Goal: Task Accomplishment & Management: Use online tool/utility

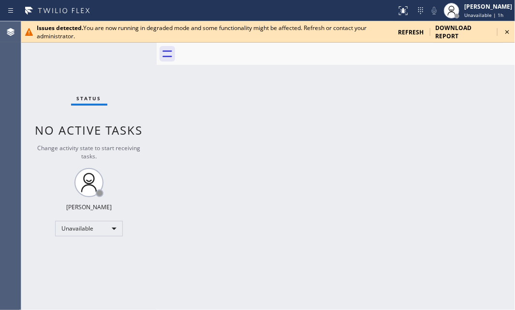
click at [508, 33] on icon at bounding box center [507, 32] width 12 height 12
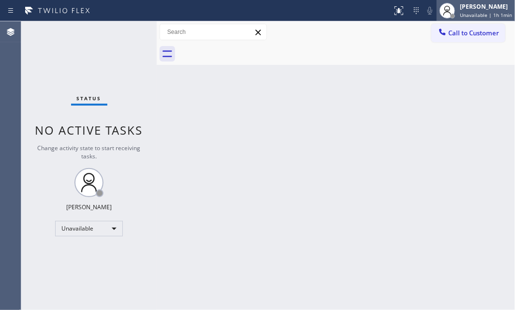
click at [469, 10] on div "Judy Mae Saturinas Unavailable | 1h 1min" at bounding box center [486, 10] width 57 height 17
click at [460, 10] on div "[PERSON_NAME]" at bounding box center [486, 6] width 52 height 8
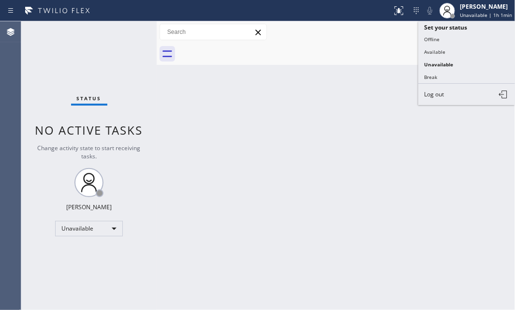
drag, startPoint x: 443, startPoint y: 47, endPoint x: 481, endPoint y: 50, distance: 37.3
click at [444, 47] on button "Available" at bounding box center [466, 51] width 97 height 13
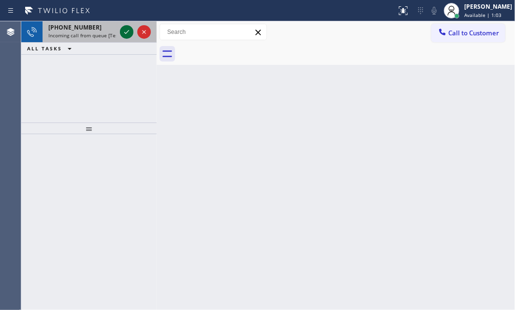
click at [126, 30] on icon at bounding box center [127, 32] width 12 height 12
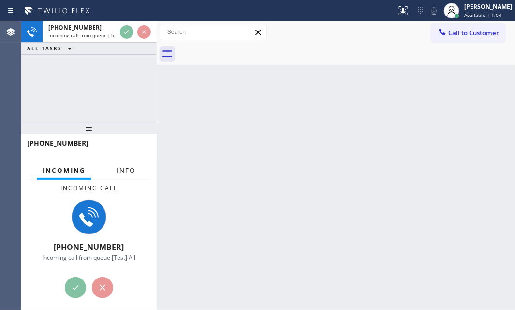
click at [115, 174] on button "Info" at bounding box center [126, 170] width 30 height 19
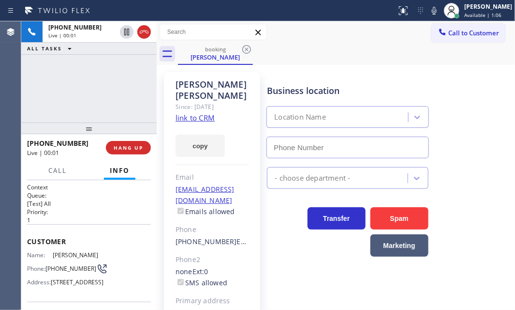
type input "[PHONE_NUMBER]"
click at [200, 113] on link "link to CRM" at bounding box center [195, 118] width 39 height 10
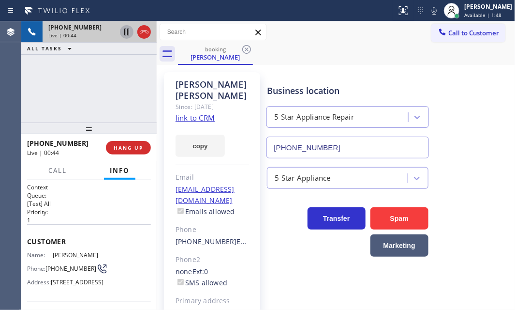
click at [125, 33] on icon at bounding box center [127, 32] width 12 height 12
click at [100, 84] on div "[PHONE_NUMBER] Live | 02:22 ALL TASKS ALL TASKS ACTIVE TASKS TASKS IN WRAP UP" at bounding box center [88, 71] width 135 height 101
click at [128, 34] on icon at bounding box center [126, 32] width 7 height 7
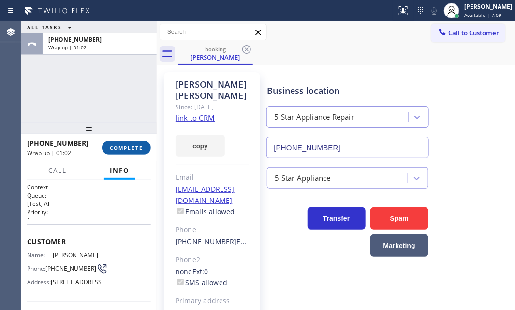
click at [121, 144] on span "COMPLETE" at bounding box center [126, 147] width 33 height 7
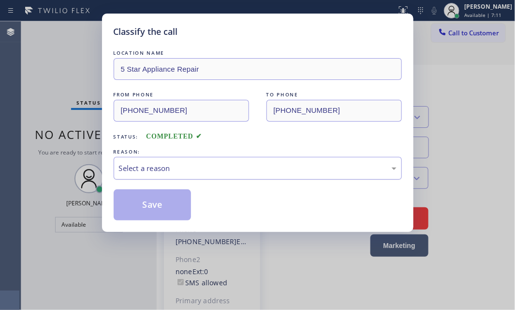
click at [195, 162] on div "Select a reason" at bounding box center [258, 167] width 278 height 11
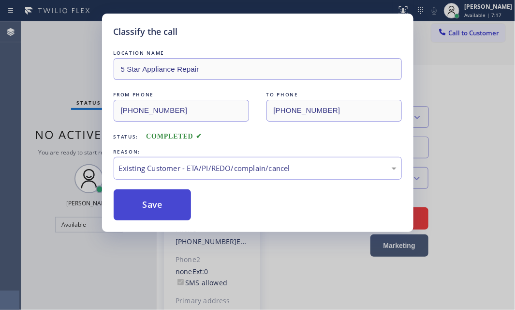
click at [161, 208] on button "Save" at bounding box center [153, 204] width 78 height 31
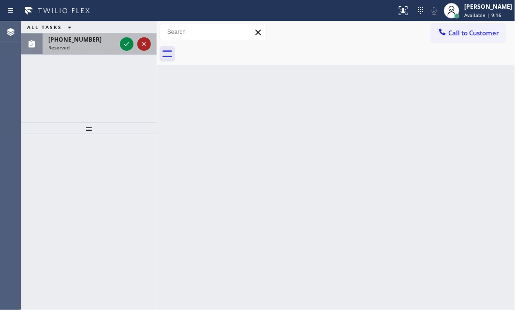
drag, startPoint x: 127, startPoint y: 42, endPoint x: 139, endPoint y: 48, distance: 13.2
click at [127, 42] on icon at bounding box center [127, 44] width 12 height 12
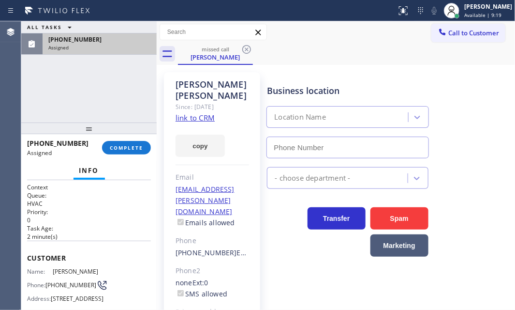
type input "[PHONE_NUMBER]"
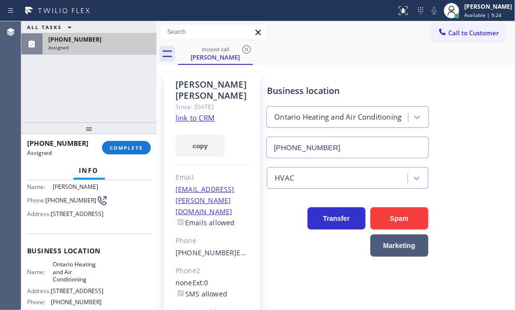
scroll to position [132, 0]
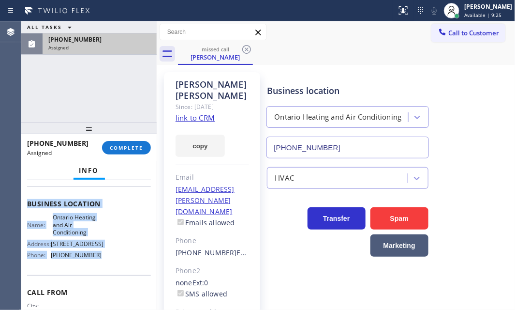
drag, startPoint x: 27, startPoint y: 205, endPoint x: 124, endPoint y: 285, distance: 125.8
click at [110, 284] on div "Context Queue: HVAC Priority: 0 Task Age: [DEMOGRAPHIC_DATA] minute(s) Customer…" at bounding box center [89, 199] width 124 height 296
copy div "Customer Name: [PERSON_NAME] Phone: [PHONE_NUMBER] Address: [STREET_ADDRESS] Bu…"
click at [136, 144] on span "COMPLETE" at bounding box center [126, 147] width 33 height 7
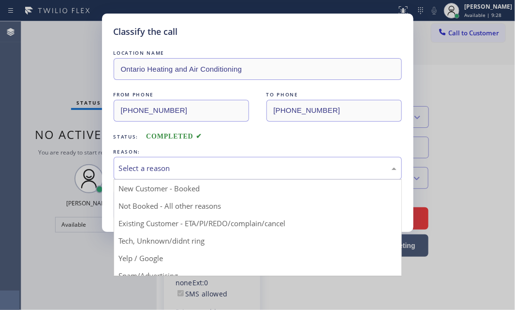
click at [222, 177] on div "Select a reason" at bounding box center [258, 168] width 288 height 23
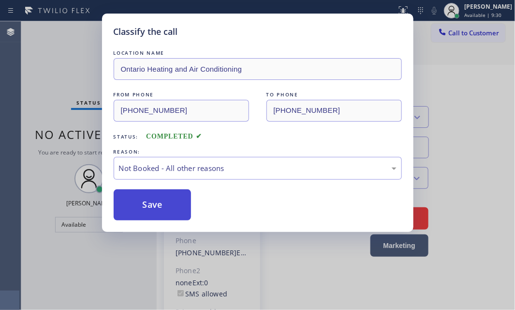
click at [158, 205] on button "Save" at bounding box center [153, 204] width 78 height 31
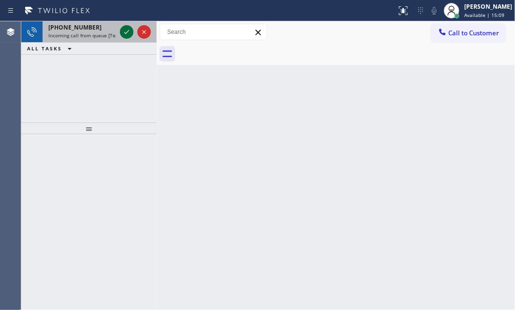
click at [125, 33] on icon at bounding box center [126, 32] width 5 height 4
click at [119, 31] on div at bounding box center [135, 31] width 35 height 21
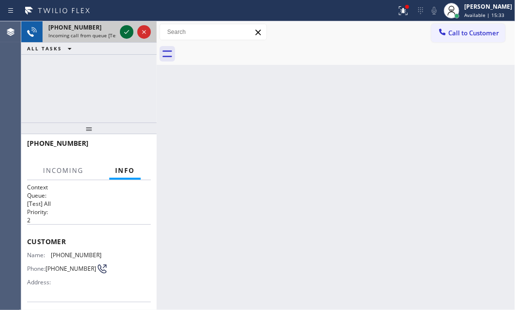
click at [120, 31] on div at bounding box center [127, 32] width 14 height 12
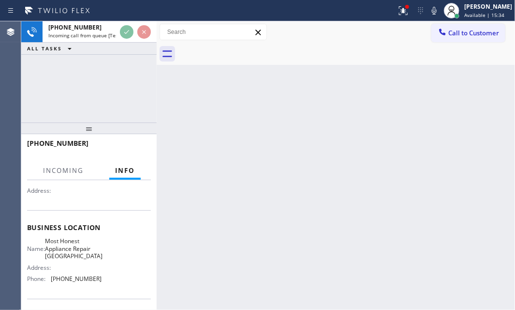
scroll to position [132, 0]
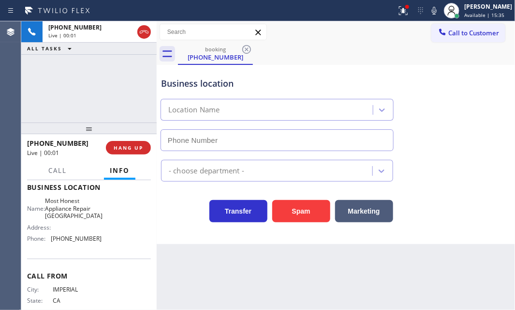
type input "[PHONE_NUMBER]"
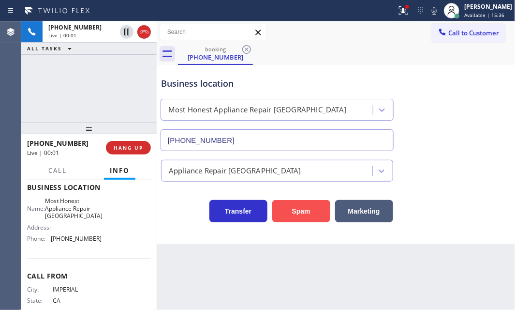
click at [302, 212] on button "Spam" at bounding box center [301, 211] width 58 height 22
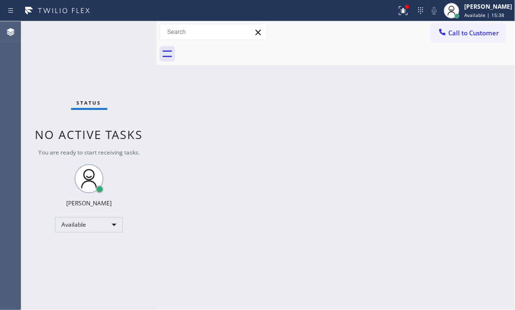
drag, startPoint x: 398, startPoint y: 12, endPoint x: 396, endPoint y: 44, distance: 32.0
click at [398, 12] on icon at bounding box center [404, 11] width 12 height 12
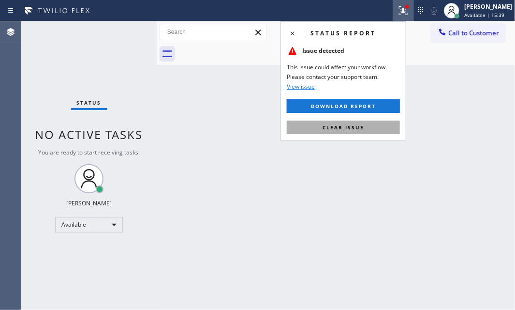
click at [364, 132] on button "Clear issue" at bounding box center [343, 127] width 113 height 14
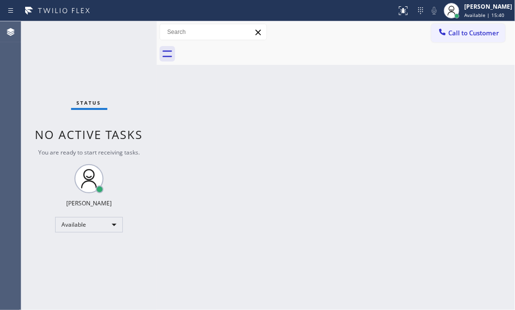
click at [118, 34] on div "Status No active tasks You are ready to start receiving tasks. [PERSON_NAME] Av…" at bounding box center [88, 165] width 135 height 288
click at [120, 33] on div "Status No active tasks You are ready to start receiving tasks. [PERSON_NAME] Av…" at bounding box center [88, 165] width 135 height 288
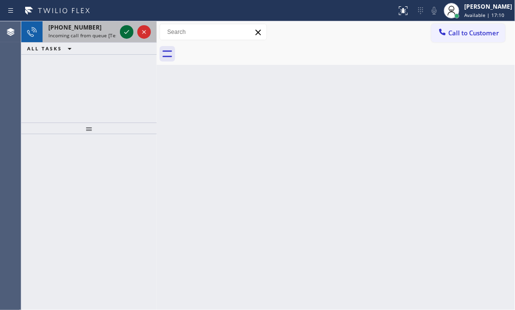
click at [126, 32] on icon at bounding box center [127, 32] width 12 height 12
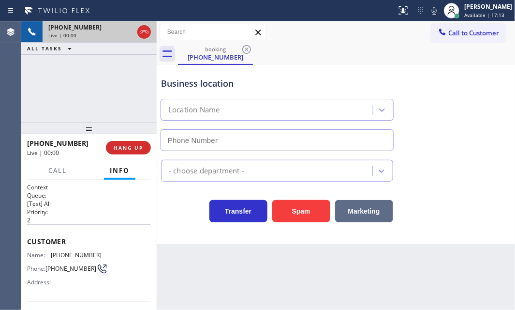
type input "[PHONE_NUMBER]"
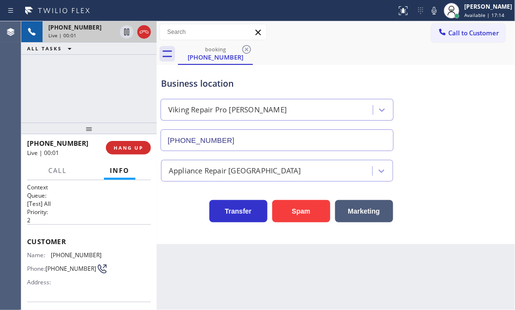
drag, startPoint x: 307, startPoint y: 207, endPoint x: 491, endPoint y: 272, distance: 195.8
click at [313, 210] on button "Spam" at bounding box center [301, 211] width 58 height 22
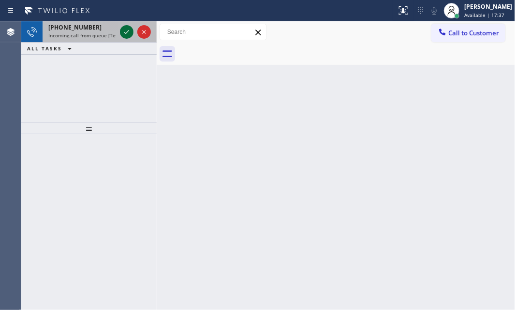
click at [126, 32] on icon at bounding box center [127, 32] width 12 height 12
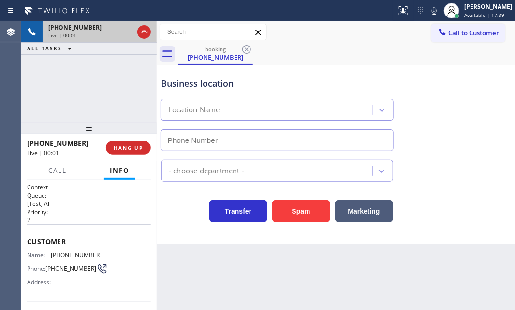
type input "[PHONE_NUMBER]"
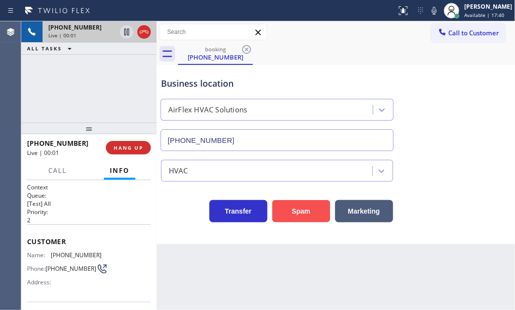
click at [300, 207] on button "Spam" at bounding box center [301, 211] width 58 height 22
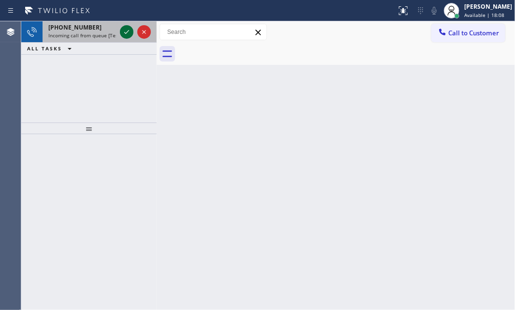
click at [127, 30] on icon at bounding box center [127, 32] width 12 height 12
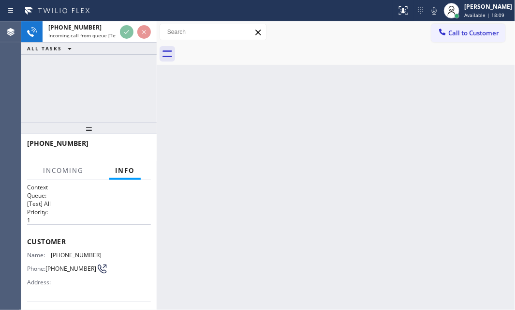
scroll to position [88, 0]
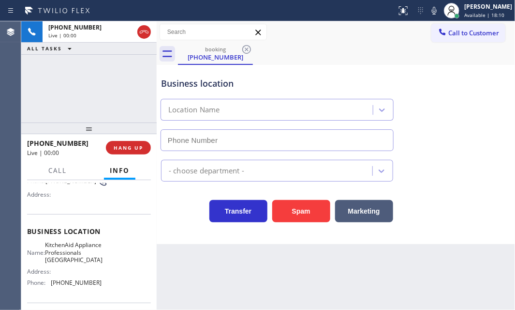
type input "[PHONE_NUMBER]"
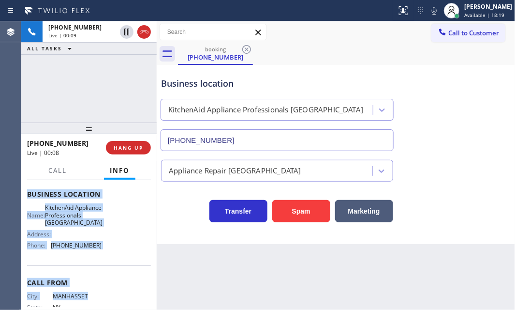
scroll to position [134, 0]
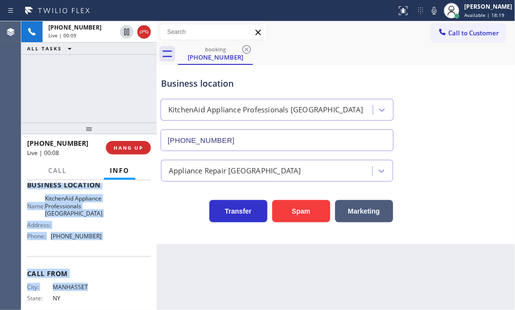
drag, startPoint x: 27, startPoint y: 193, endPoint x: 114, endPoint y: 289, distance: 129.4
click at [114, 297] on div "Context Queue: [Test] All Priority: 1 Customer Name: [PHONE_NUMBER] Phone: [PHO…" at bounding box center [89, 189] width 124 height 280
click at [115, 223] on div "Name: KitchenAid Appliance Professionals [GEOGRAPHIC_DATA] Address: Phone: [PHO…" at bounding box center [89, 218] width 124 height 49
drag, startPoint x: 60, startPoint y: 239, endPoint x: 102, endPoint y: 256, distance: 45.3
click at [102, 256] on div "Context Queue: [Test] All Priority: 1 Customer Name: [PHONE_NUMBER] Phone: [PHO…" at bounding box center [89, 189] width 124 height 280
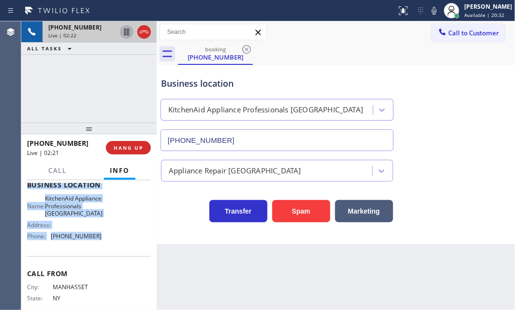
click at [128, 32] on icon at bounding box center [127, 32] width 12 height 12
click at [128, 32] on icon at bounding box center [126, 32] width 7 height 7
click at [127, 34] on icon at bounding box center [126, 32] width 5 height 7
click at [128, 32] on icon at bounding box center [127, 32] width 12 height 12
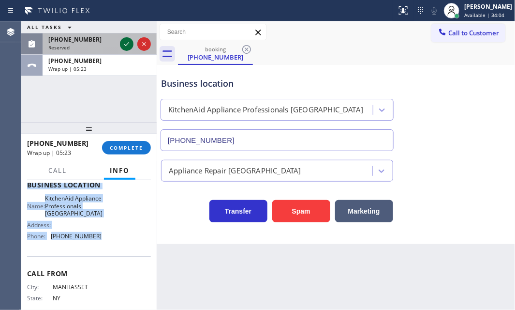
click at [129, 46] on icon at bounding box center [127, 44] width 12 height 12
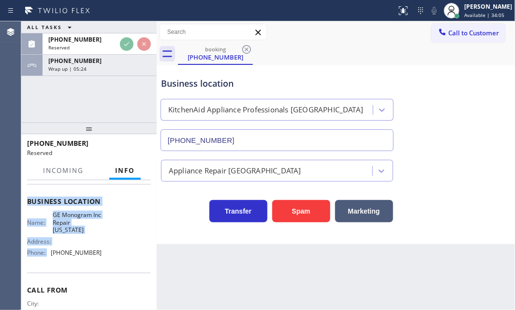
scroll to position [150, 0]
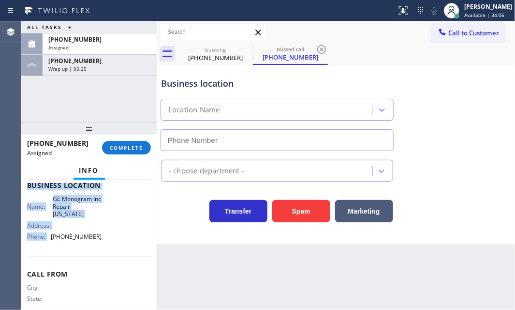
type input "[PHONE_NUMBER]"
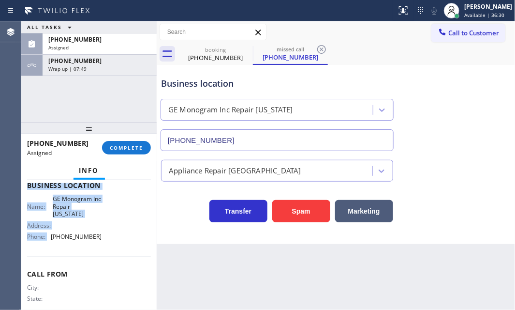
drag, startPoint x: 93, startPoint y: 73, endPoint x: 105, endPoint y: 94, distance: 24.2
click at [93, 73] on div "[PHONE_NUMBER] Wrap up | 07:49" at bounding box center [98, 65] width 110 height 21
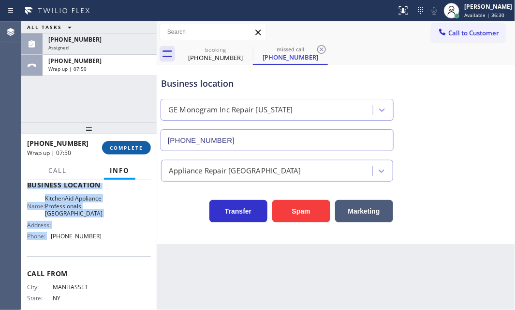
click at [126, 148] on span "COMPLETE" at bounding box center [126, 147] width 33 height 7
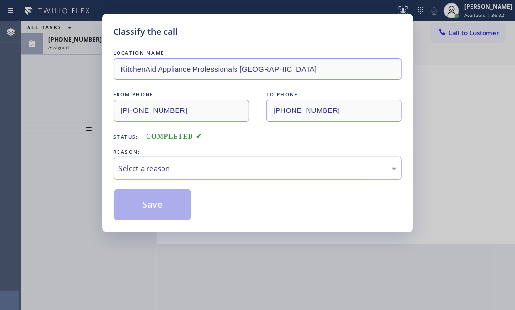
click at [263, 165] on div "Select a reason" at bounding box center [258, 167] width 278 height 11
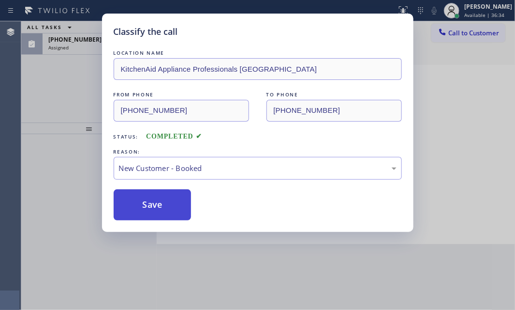
click at [153, 193] on button "Save" at bounding box center [153, 204] width 78 height 31
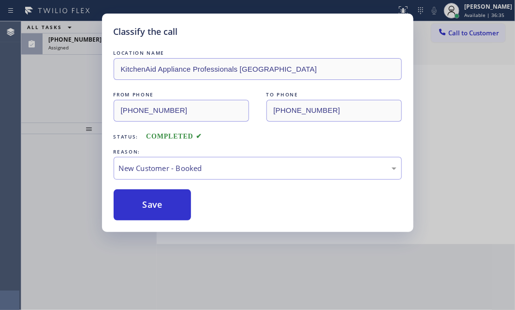
click at [84, 46] on div "Classify the call LOCATION NAME KitchenAid Appliance Professionals [GEOGRAPHIC_…" at bounding box center [257, 155] width 515 height 310
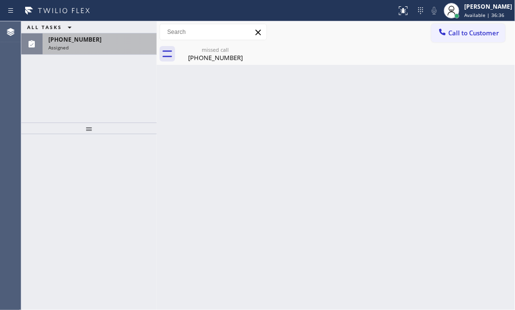
click at [89, 46] on div "Assigned" at bounding box center [99, 47] width 103 height 7
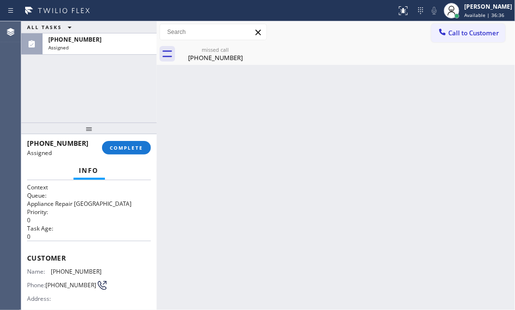
scroll to position [132, 0]
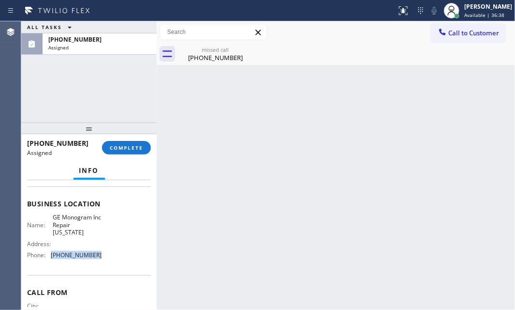
drag, startPoint x: 90, startPoint y: 258, endPoint x: 52, endPoint y: 259, distance: 38.2
click at [51, 259] on div "Name: GE Monogram Inc Repair [US_STATE] Address: Phone: [PHONE_NUMBER]" at bounding box center [64, 237] width 74 height 49
copy div "[PHONE_NUMBER]"
click at [449, 37] on span "Call to Customer" at bounding box center [473, 33] width 51 height 9
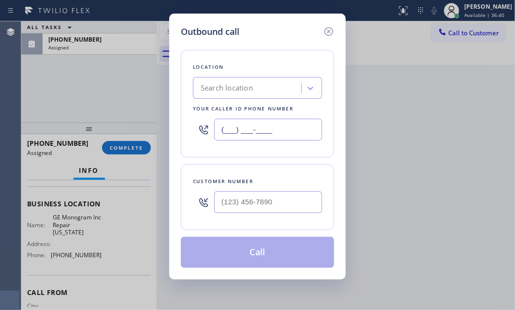
click at [292, 128] on input "(___) ___-____" at bounding box center [268, 129] width 108 height 22
paste input "332) 456-0495"
type input "[PHONE_NUMBER]"
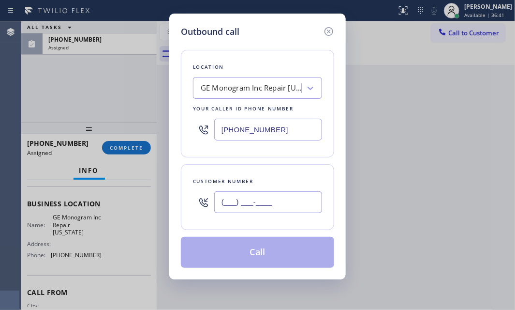
click at [277, 207] on input "(___) ___-____" at bounding box center [268, 202] width 108 height 22
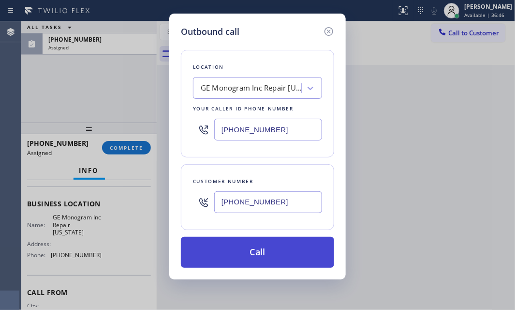
type input "[PHONE_NUMBER]"
click at [265, 253] on button "Call" at bounding box center [257, 251] width 153 height 31
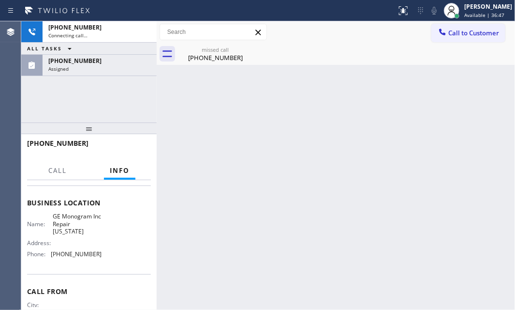
drag, startPoint x: 119, startPoint y: 98, endPoint x: 119, endPoint y: 92, distance: 6.3
click at [119, 95] on div "[PHONE_NUMBER] Connecting call… ALL TASKS ALL TASKS ACTIVE TASKS TASKS IN WRAP …" at bounding box center [88, 71] width 135 height 101
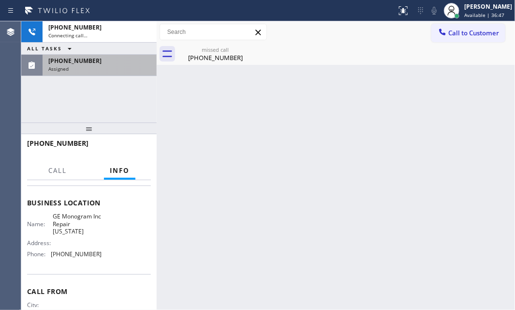
click at [124, 72] on div "[PHONE_NUMBER] Assigned" at bounding box center [98, 65] width 110 height 21
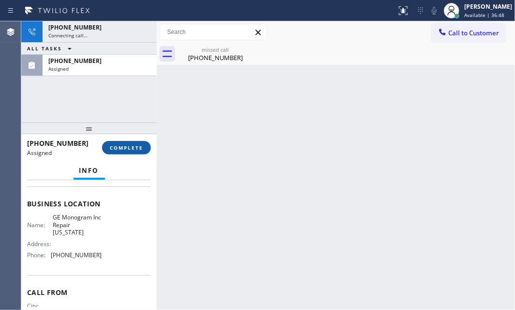
click at [125, 148] on span "COMPLETE" at bounding box center [126, 147] width 33 height 7
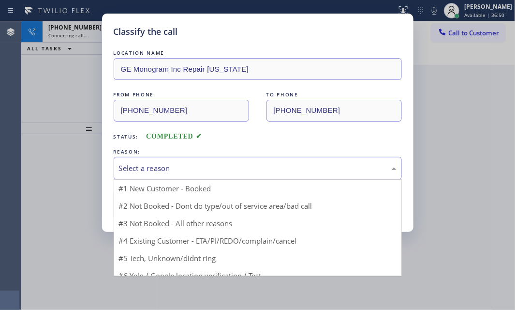
drag, startPoint x: 237, startPoint y: 164, endPoint x: 174, endPoint y: 192, distance: 69.1
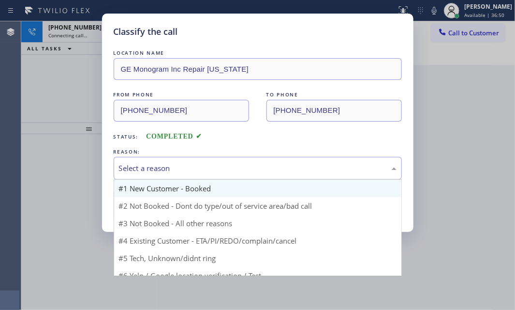
click at [237, 164] on div "Select a reason" at bounding box center [258, 167] width 278 height 11
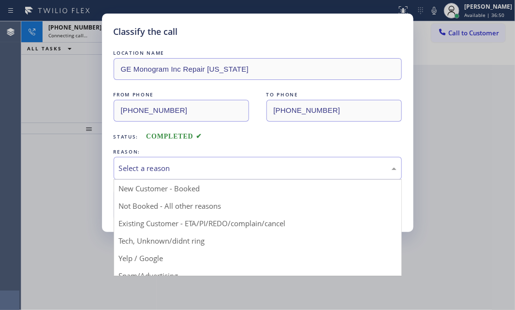
drag, startPoint x: 167, startPoint y: 207, endPoint x: 153, endPoint y: 205, distance: 13.8
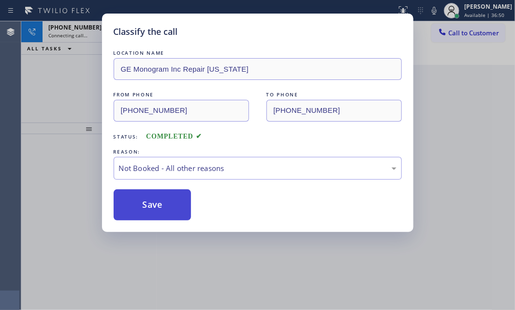
click at [152, 203] on button "Save" at bounding box center [153, 204] width 78 height 31
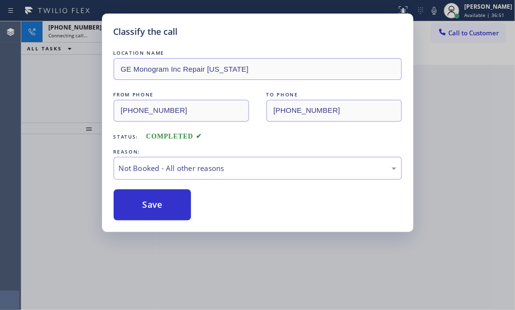
click at [92, 35] on div "Classify the call LOCATION NAME GE Monogram Inc Repair [US_STATE] FROM PHONE [P…" at bounding box center [257, 155] width 515 height 310
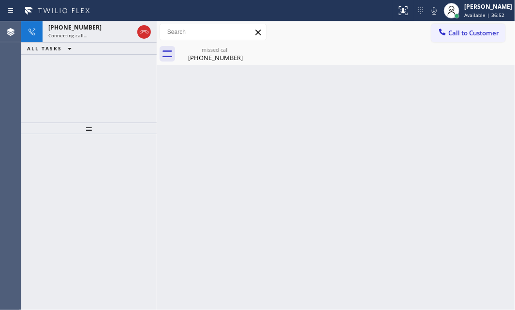
click at [92, 35] on div "Connecting call…" at bounding box center [90, 35] width 85 height 7
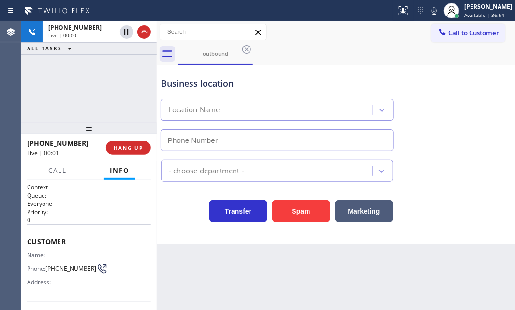
type input "[PHONE_NUMBER]"
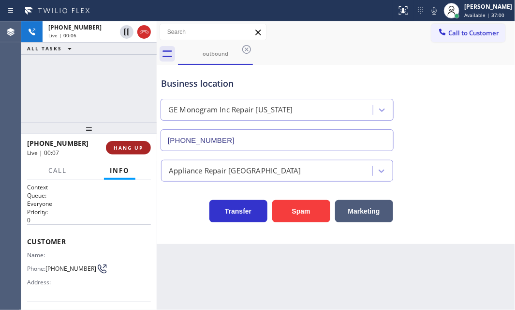
click at [135, 147] on span "HANG UP" at bounding box center [128, 147] width 29 height 7
click at [126, 147] on span "HANG UP" at bounding box center [128, 147] width 29 height 7
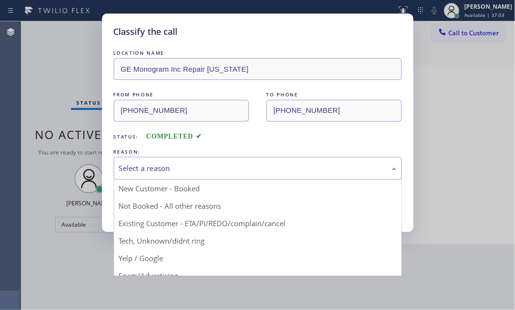
drag, startPoint x: 208, startPoint y: 160, endPoint x: 207, endPoint y: 169, distance: 9.2
click at [208, 160] on div "Select a reason" at bounding box center [258, 168] width 288 height 23
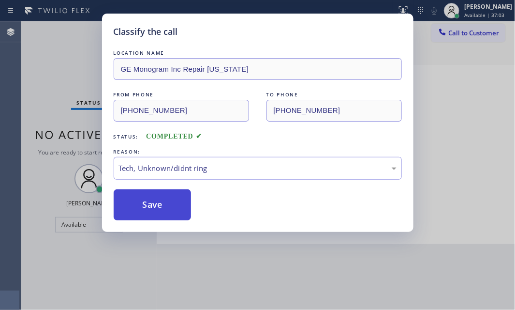
drag, startPoint x: 168, startPoint y: 244, endPoint x: 156, endPoint y: 217, distance: 30.1
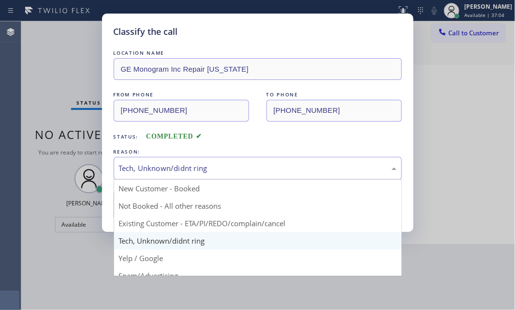
click at [171, 162] on div "Tech, Unknown/didnt ring" at bounding box center [258, 167] width 278 height 11
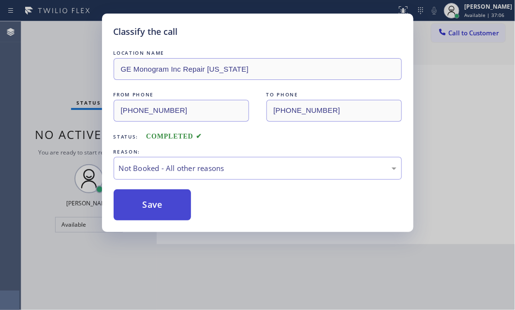
drag, startPoint x: 145, startPoint y: 201, endPoint x: 154, endPoint y: 197, distance: 10.2
click at [145, 201] on button "Save" at bounding box center [153, 204] width 78 height 31
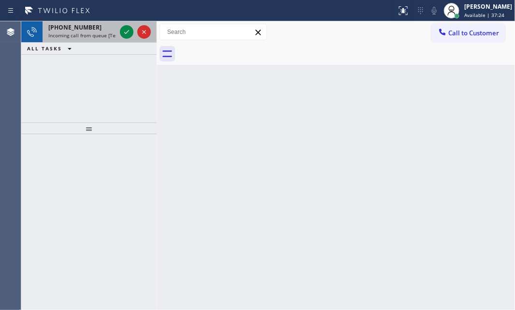
click at [133, 33] on div at bounding box center [135, 31] width 35 height 21
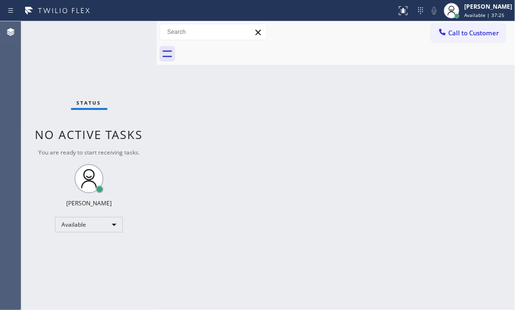
click at [127, 34] on div "Status No active tasks You are ready to start receiving tasks. [PERSON_NAME] Av…" at bounding box center [88, 165] width 135 height 288
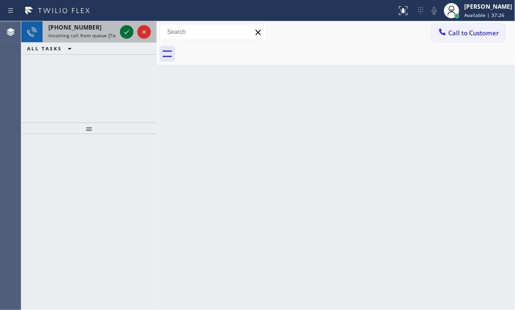
click at [125, 26] on icon at bounding box center [127, 32] width 12 height 12
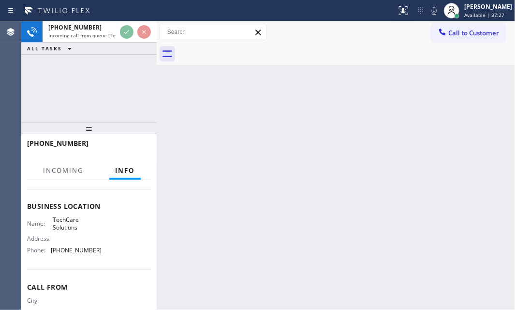
scroll to position [132, 0]
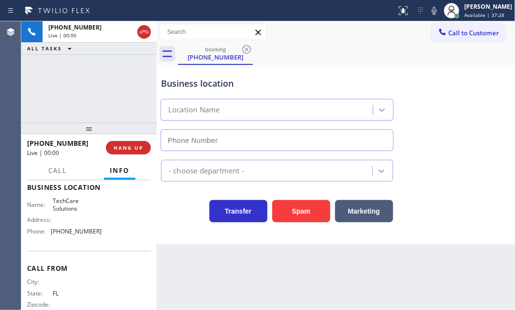
type input "[PHONE_NUMBER]"
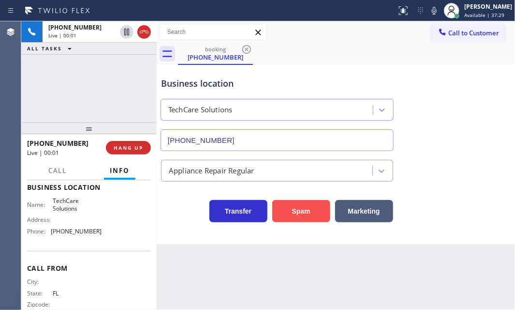
click at [297, 207] on button "Spam" at bounding box center [301, 211] width 58 height 22
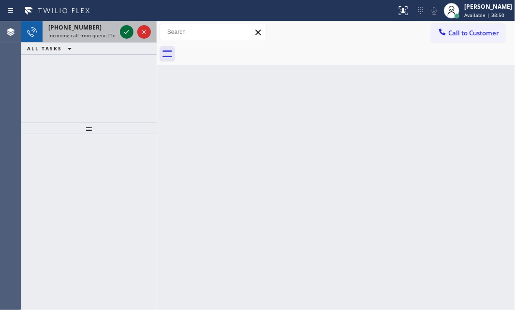
click at [126, 35] on icon at bounding box center [127, 32] width 12 height 12
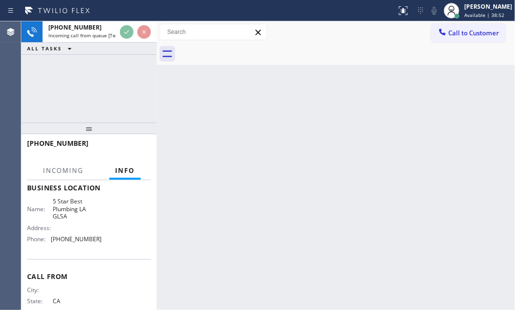
scroll to position [132, 0]
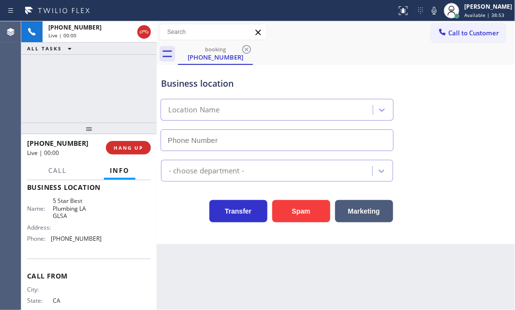
type input "[PHONE_NUMBER]"
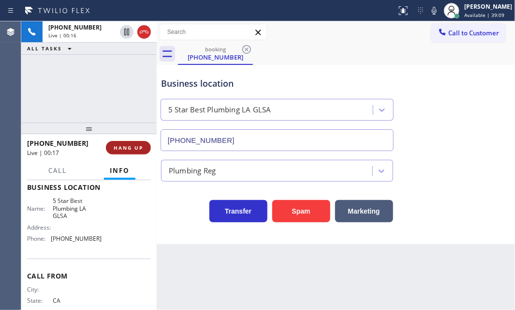
click at [133, 147] on span "HANG UP" at bounding box center [128, 147] width 29 height 7
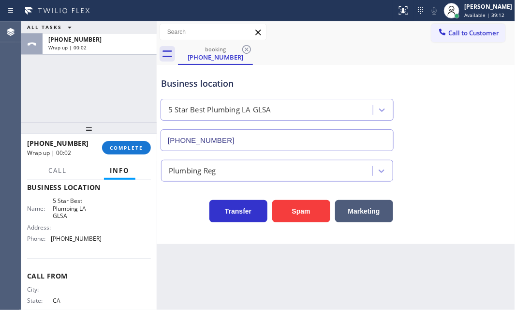
click at [465, 30] on span "Call to Customer" at bounding box center [473, 33] width 51 height 9
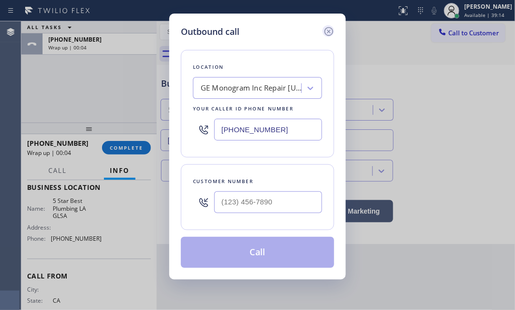
drag, startPoint x: 329, startPoint y: 31, endPoint x: 513, endPoint y: 119, distance: 204.0
click at [330, 31] on icon at bounding box center [329, 32] width 12 height 12
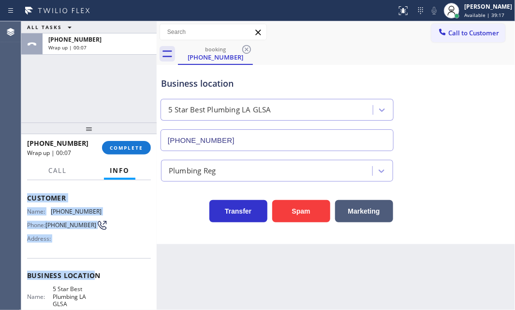
scroll to position [88, 0]
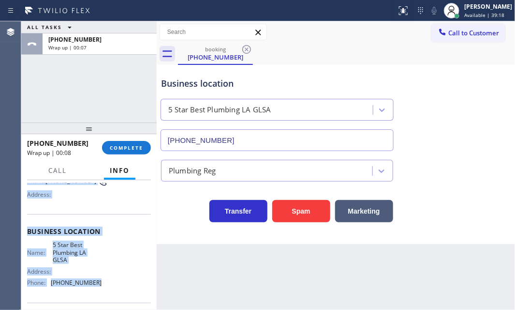
drag, startPoint x: 28, startPoint y: 189, endPoint x: 113, endPoint y: 284, distance: 128.1
click at [106, 284] on div "Context Queue: [Test] All Priority: 1 Customer Name: [PHONE_NUMBER] Phone: [PHO…" at bounding box center [89, 235] width 124 height 280
copy div "Customer Name: [PHONE_NUMBER] Phone: [PHONE_NUMBER] Address: Business location …"
drag, startPoint x: 465, startPoint y: 34, endPoint x: 471, endPoint y: 34, distance: 5.8
click at [467, 34] on span "Call to Customer" at bounding box center [473, 33] width 51 height 9
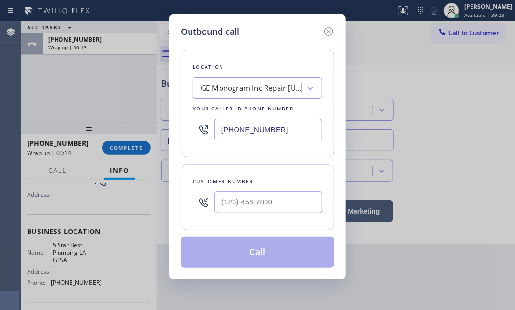
click at [291, 128] on input "[PHONE_NUMBER]" at bounding box center [268, 129] width 108 height 22
paste input "213) 444-7988"
type input "[PHONE_NUMBER]"
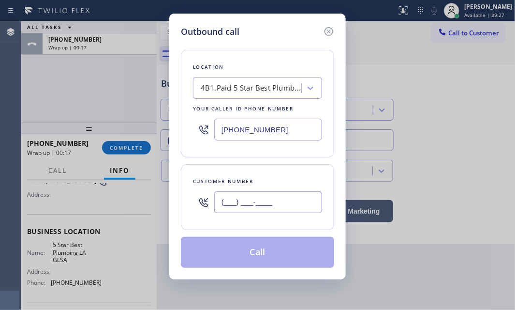
click at [255, 197] on input "(___) ___-____" at bounding box center [268, 202] width 108 height 22
paste input "949) 992-7173"
type input "[PHONE_NUMBER]"
click at [257, 251] on button "Call" at bounding box center [257, 251] width 153 height 31
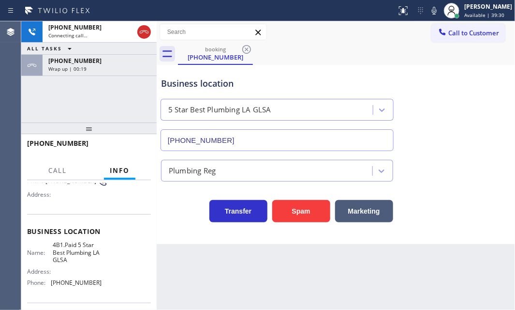
click at [123, 67] on div "Wrap up | 00:19" at bounding box center [99, 68] width 103 height 7
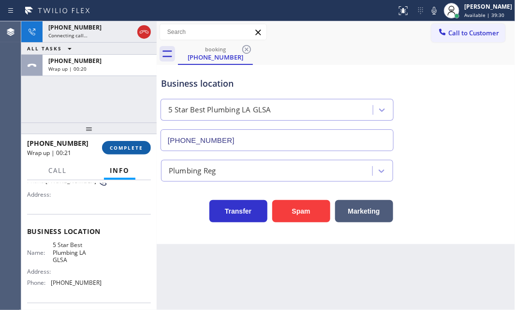
click at [134, 147] on span "COMPLETE" at bounding box center [126, 147] width 33 height 7
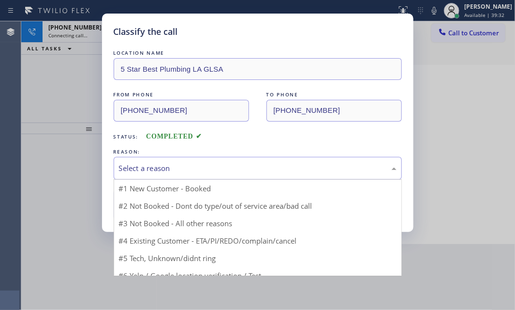
click at [184, 168] on div "Select a reason" at bounding box center [258, 167] width 278 height 11
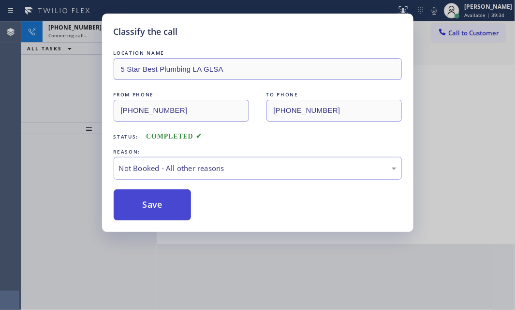
click at [146, 204] on button "Save" at bounding box center [153, 204] width 78 height 31
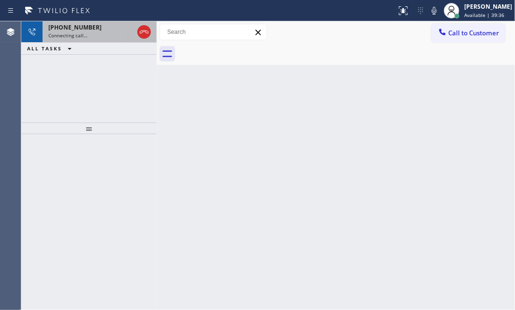
click at [96, 29] on div "[PHONE_NUMBER]" at bounding box center [90, 27] width 85 height 8
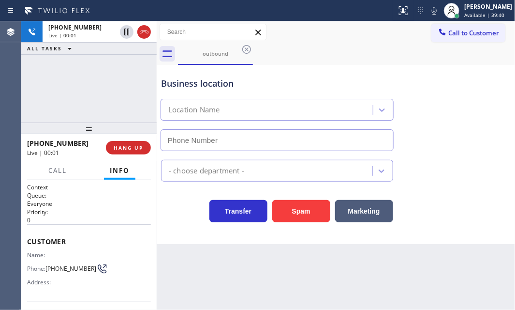
type input "[PHONE_NUMBER]"
click at [101, 94] on div "[PHONE_NUMBER] Live | 00:08 ALL TASKS ALL TASKS ACTIVE TASKS TASKS IN WRAP UP" at bounding box center [88, 71] width 135 height 101
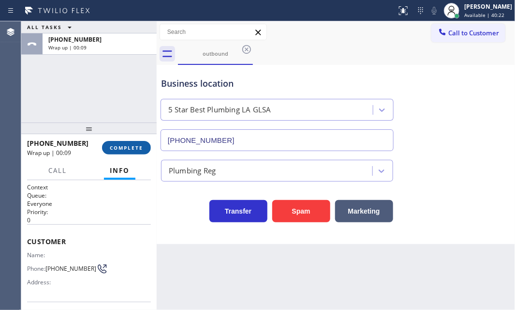
click at [129, 148] on span "COMPLETE" at bounding box center [126, 147] width 33 height 7
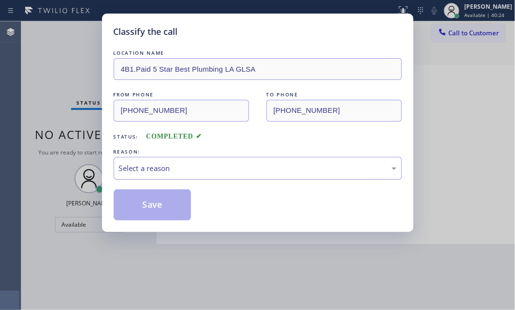
click at [225, 175] on div "Select a reason" at bounding box center [258, 168] width 288 height 23
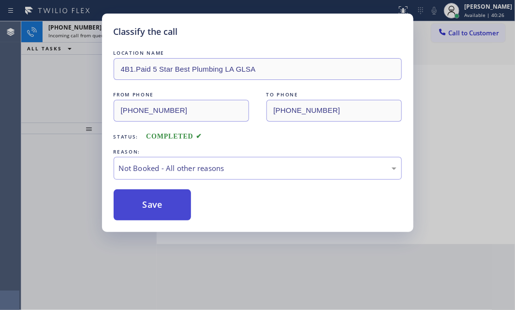
click at [148, 204] on button "Save" at bounding box center [153, 204] width 78 height 31
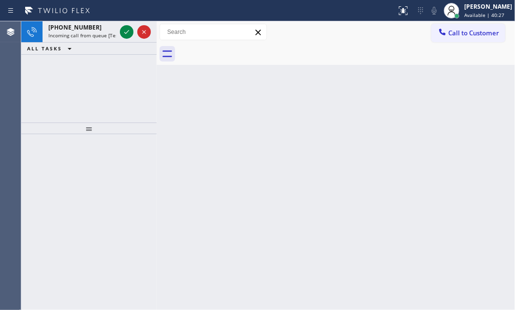
click at [65, 90] on div "[PHONE_NUMBER] Incoming call from queue [Test] All ALL TASKS ALL TASKS ACTIVE T…" at bounding box center [88, 71] width 135 height 101
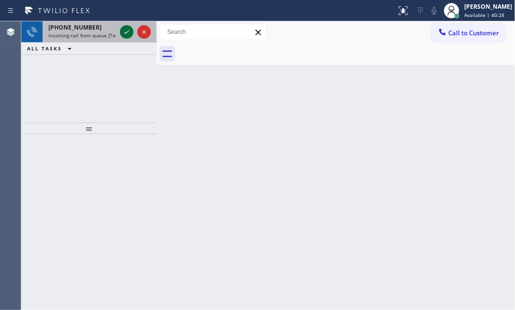
click at [126, 32] on icon at bounding box center [127, 32] width 12 height 12
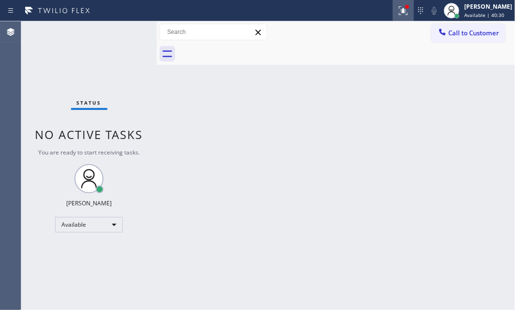
click at [398, 10] on icon at bounding box center [404, 11] width 12 height 12
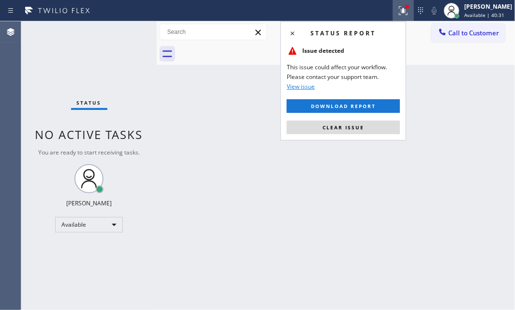
click at [331, 125] on span "Clear issue" at bounding box center [344, 127] width 42 height 7
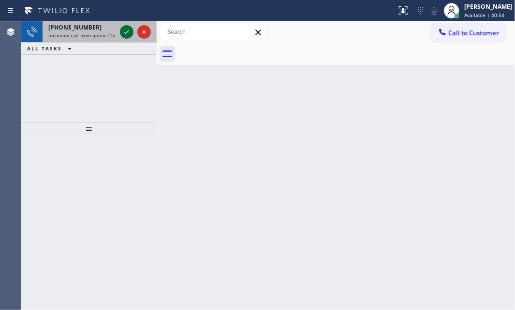
click at [130, 29] on icon at bounding box center [127, 32] width 12 height 12
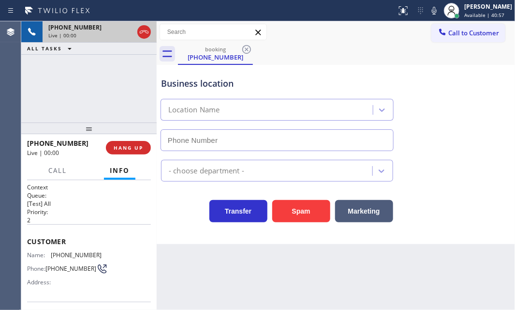
type input "[PHONE_NUMBER]"
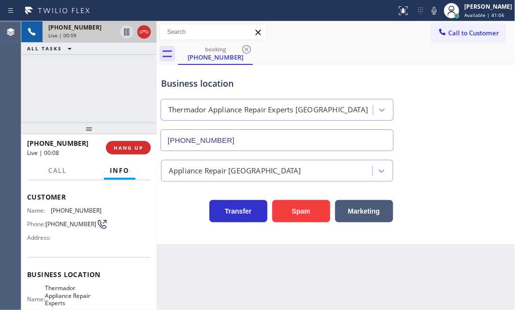
scroll to position [88, 0]
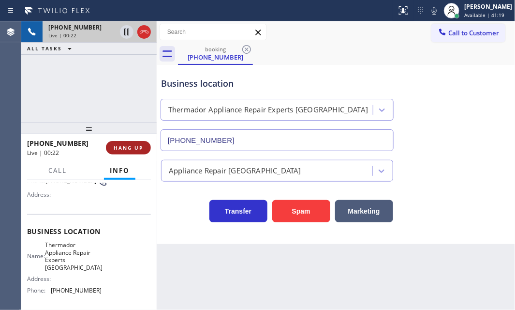
click at [136, 145] on span "HANG UP" at bounding box center [128, 147] width 29 height 7
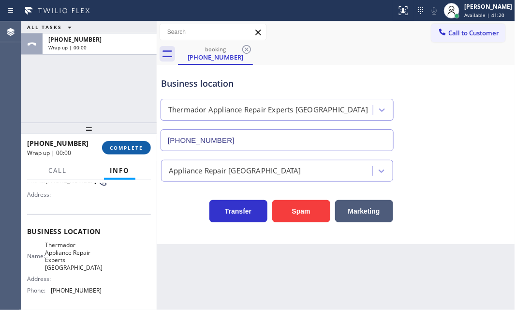
click at [125, 147] on span "COMPLETE" at bounding box center [126, 147] width 33 height 7
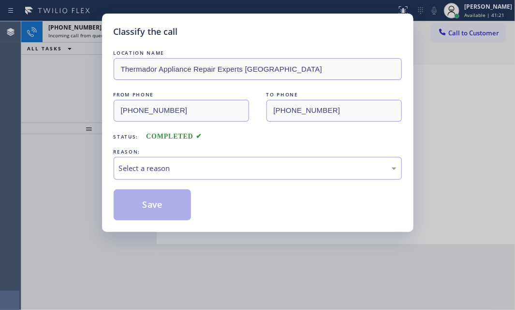
click at [207, 165] on div "Select a reason" at bounding box center [258, 167] width 278 height 11
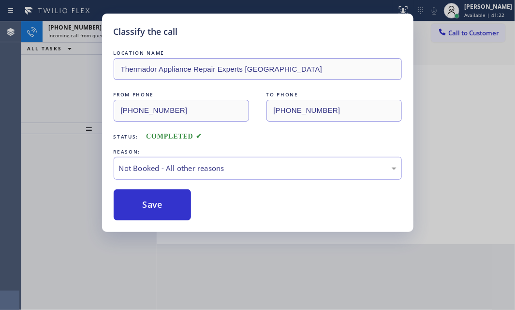
drag, startPoint x: 139, startPoint y: 205, endPoint x: 109, endPoint y: 112, distance: 97.4
click at [136, 200] on button "Save" at bounding box center [153, 204] width 78 height 31
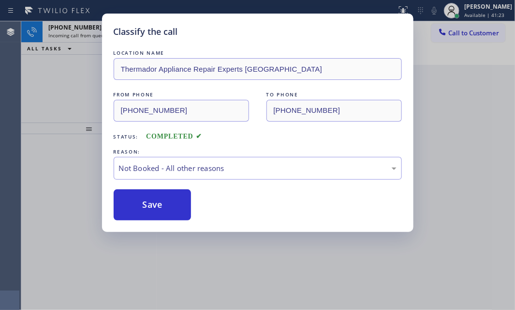
click at [81, 25] on div "Classify the call LOCATION NAME Thermador Appliance Repair Experts [GEOGRAPHIC_…" at bounding box center [257, 155] width 515 height 310
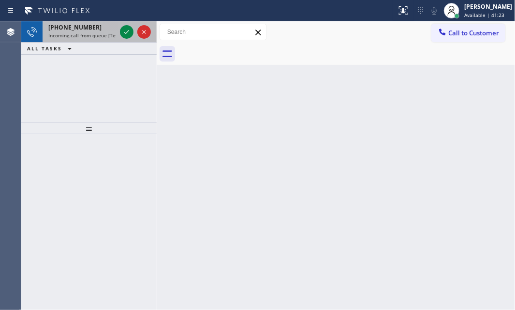
drag, startPoint x: 89, startPoint y: 26, endPoint x: 111, endPoint y: 28, distance: 21.4
click at [92, 27] on div "[PHONE_NUMBER]" at bounding box center [82, 27] width 68 height 8
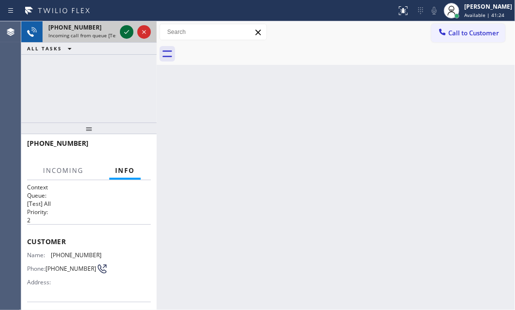
click at [123, 30] on icon at bounding box center [127, 32] width 12 height 12
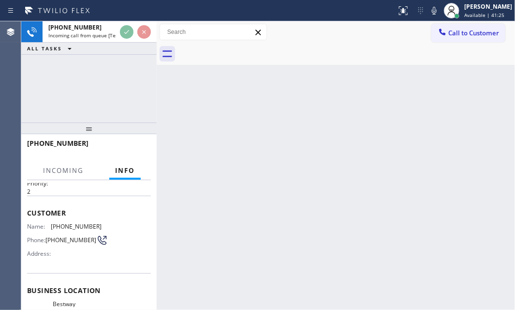
scroll to position [88, 0]
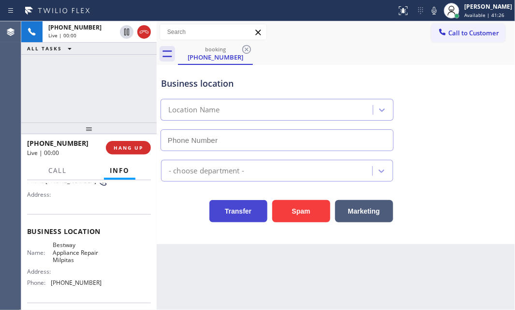
type input "[PHONE_NUMBER]"
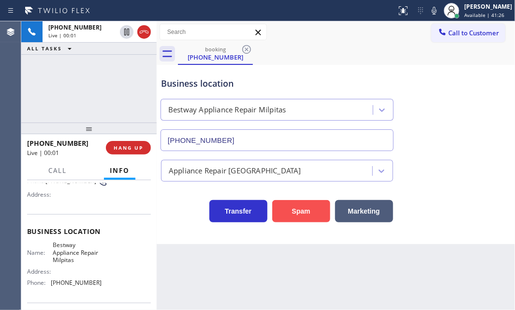
click at [310, 208] on button "Spam" at bounding box center [301, 211] width 58 height 22
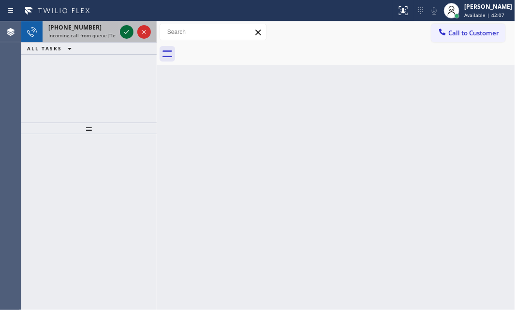
click at [129, 32] on icon at bounding box center [127, 32] width 12 height 12
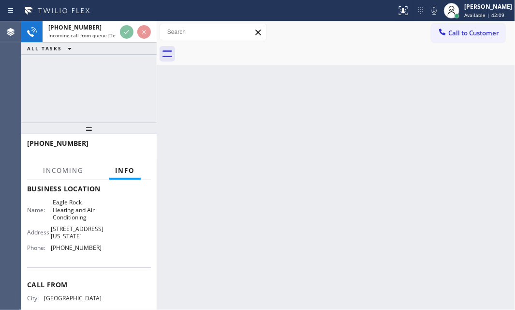
scroll to position [132, 0]
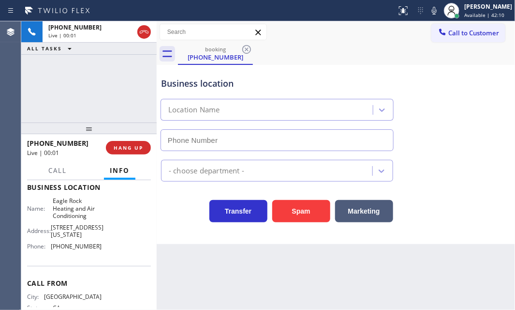
type input "[PHONE_NUMBER]"
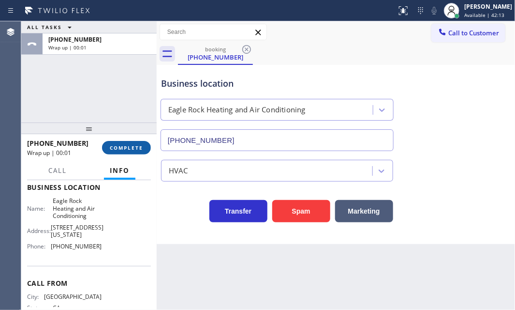
click at [119, 150] on button "COMPLETE" at bounding box center [126, 148] width 49 height 14
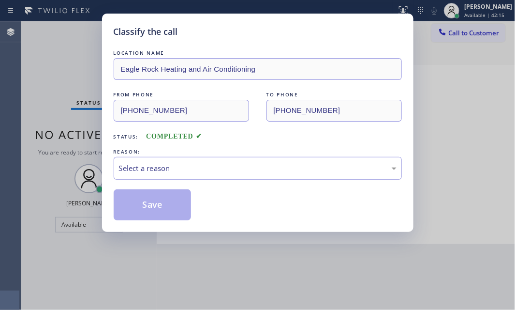
click at [303, 166] on div "Select a reason" at bounding box center [258, 167] width 278 height 11
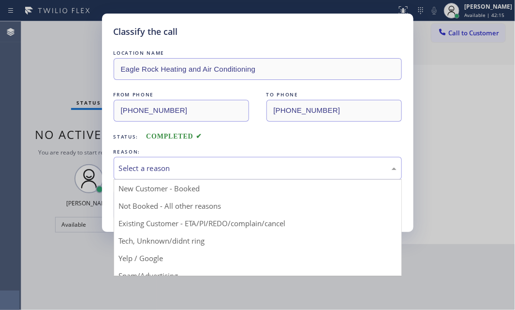
drag, startPoint x: 195, startPoint y: 200, endPoint x: 182, endPoint y: 204, distance: 13.6
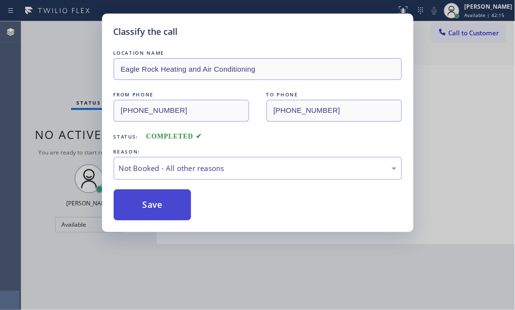
click at [164, 204] on button "Save" at bounding box center [153, 204] width 78 height 31
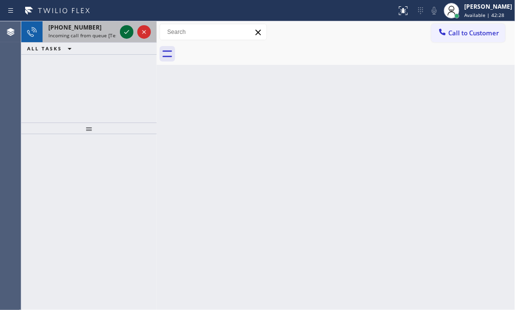
click at [123, 31] on icon at bounding box center [127, 32] width 12 height 12
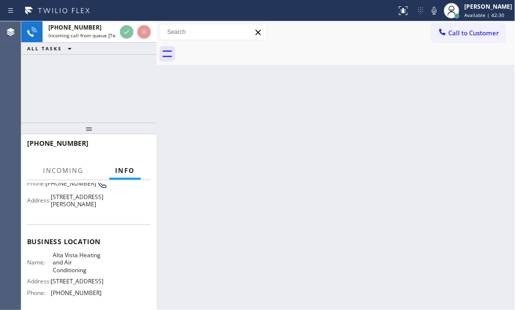
scroll to position [88, 0]
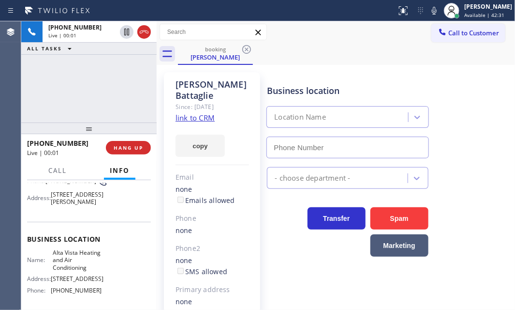
type input "[PHONE_NUMBER]"
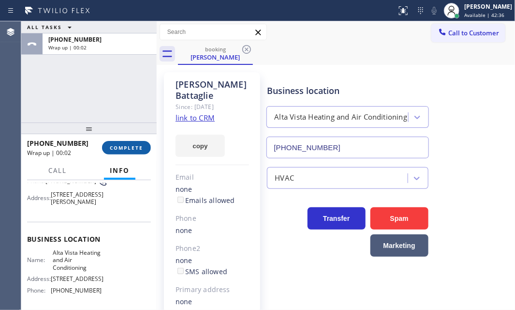
click at [133, 147] on span "COMPLETE" at bounding box center [126, 147] width 33 height 7
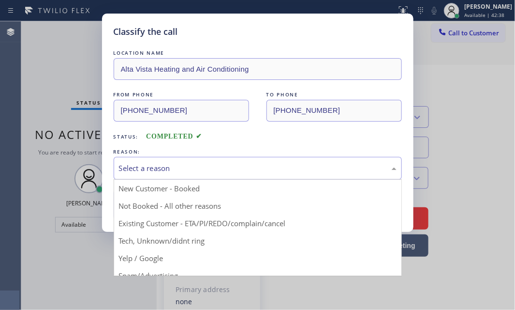
drag, startPoint x: 226, startPoint y: 166, endPoint x: 202, endPoint y: 185, distance: 31.0
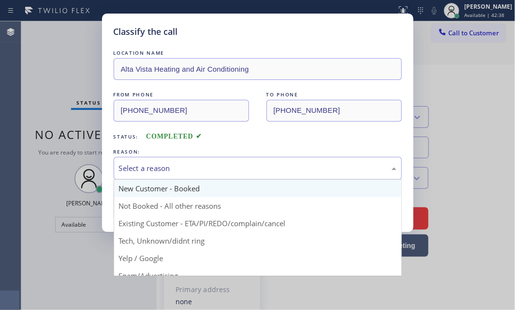
click at [225, 166] on div "Select a reason" at bounding box center [258, 167] width 278 height 11
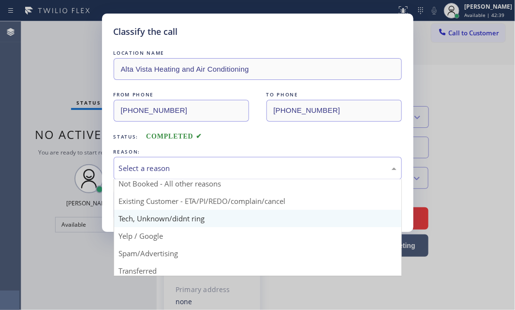
scroll to position [44, 0]
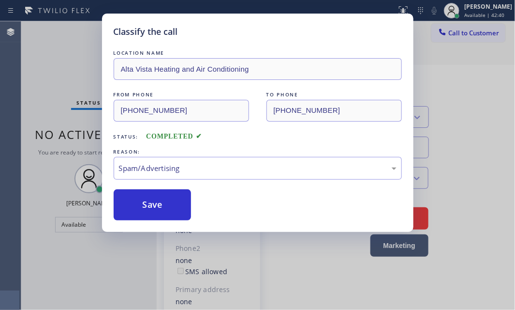
drag, startPoint x: 154, startPoint y: 236, endPoint x: 142, endPoint y: 221, distance: 18.9
drag, startPoint x: 140, startPoint y: 208, endPoint x: 227, endPoint y: 215, distance: 87.8
click at [140, 208] on button "Save" at bounding box center [153, 204] width 78 height 31
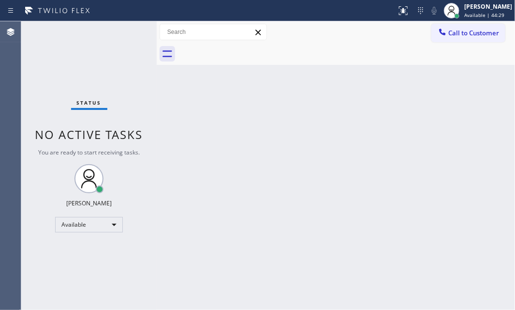
click at [119, 23] on div "Status No active tasks You are ready to start receiving tasks. [PERSON_NAME] Av…" at bounding box center [88, 165] width 135 height 288
click at [374, 89] on div "Back to Dashboard Change Sender ID Customers Technicians Select a contact Outbo…" at bounding box center [336, 165] width 358 height 288
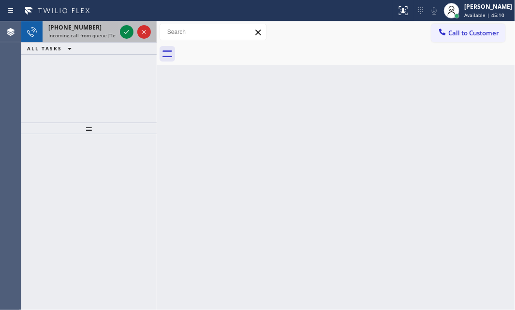
click at [98, 26] on div "[PHONE_NUMBER]" at bounding box center [82, 27] width 68 height 8
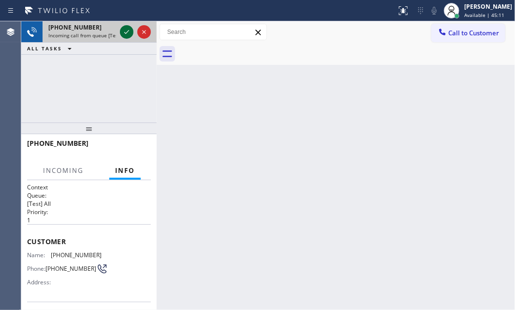
click at [130, 31] on icon at bounding box center [127, 32] width 12 height 12
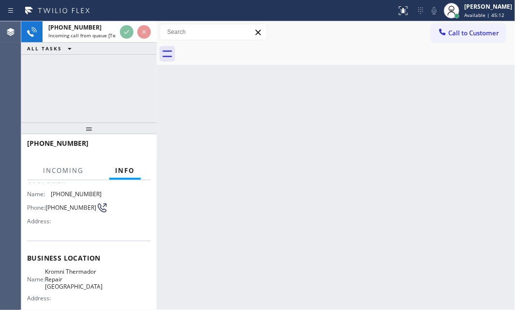
scroll to position [132, 0]
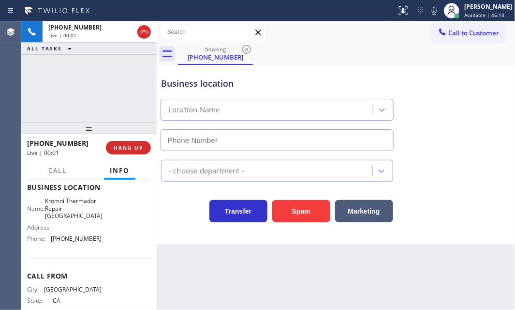
type input "[PHONE_NUMBER]"
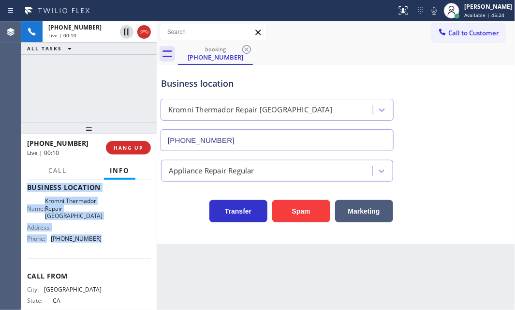
drag, startPoint x: 27, startPoint y: 193, endPoint x: 99, endPoint y: 241, distance: 86.1
click at [99, 241] on div "Context Queue: [Test] All Priority: 1 Customer Name: [PHONE_NUMBER] Phone: [PHO…" at bounding box center [89, 191] width 124 height 280
copy div "Customer Name: [PHONE_NUMBER] Phone: [PHONE_NUMBER] Address: Business location …"
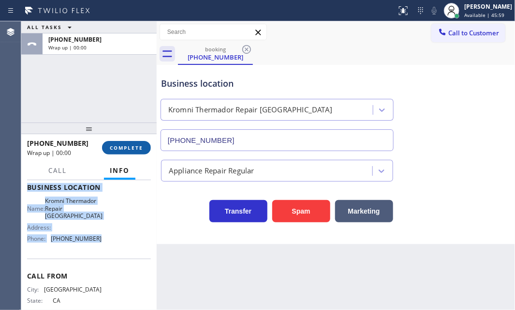
click at [124, 147] on span "COMPLETE" at bounding box center [126, 147] width 33 height 7
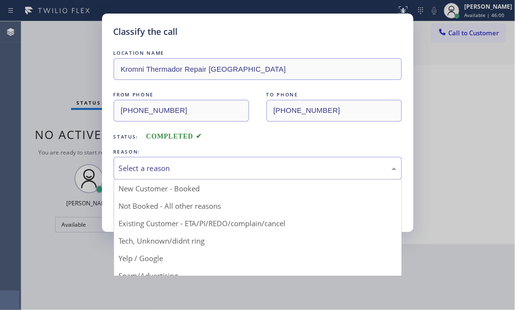
drag, startPoint x: 161, startPoint y: 166, endPoint x: 180, endPoint y: 185, distance: 27.0
click at [161, 166] on div "Select a reason" at bounding box center [258, 167] width 278 height 11
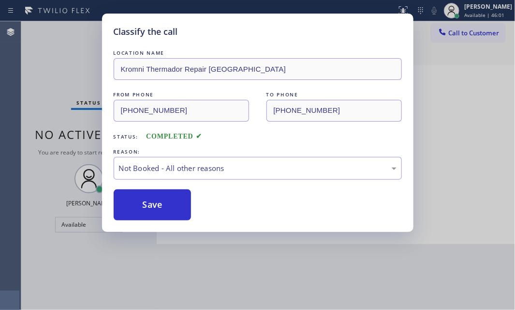
drag, startPoint x: 156, startPoint y: 205, endPoint x: 249, endPoint y: 200, distance: 93.0
click at [157, 204] on button "Save" at bounding box center [153, 204] width 78 height 31
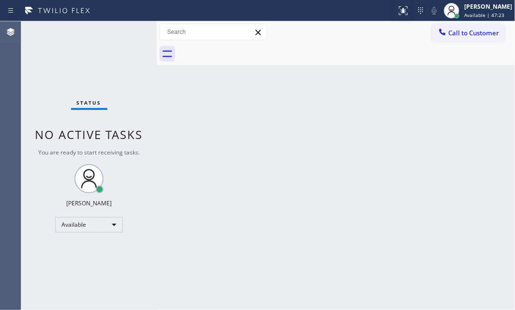
click at [123, 29] on div "Status No active tasks You are ready to start receiving tasks. [PERSON_NAME] Av…" at bounding box center [88, 165] width 135 height 288
click at [126, 31] on div "Status No active tasks You are ready to start receiving tasks. [PERSON_NAME] Av…" at bounding box center [88, 165] width 135 height 288
click at [126, 32] on div "Status No active tasks You are ready to start receiving tasks. [PERSON_NAME] Av…" at bounding box center [88, 165] width 135 height 288
click at [126, 34] on div "Status No active tasks You are ready to start receiving tasks. [PERSON_NAME] Av…" at bounding box center [88, 165] width 135 height 288
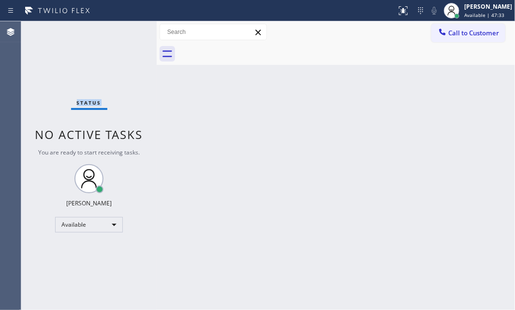
click at [126, 34] on div "Status No active tasks You are ready to start receiving tasks. [PERSON_NAME] Av…" at bounding box center [88, 165] width 135 height 288
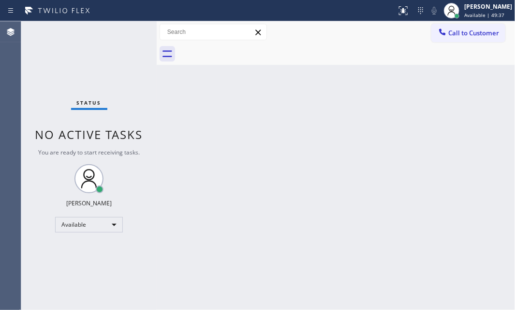
click at [126, 28] on div "Status No active tasks You are ready to start receiving tasks. [PERSON_NAME] Av…" at bounding box center [88, 165] width 135 height 288
click at [126, 29] on div "Status No active tasks You are ready to start receiving tasks. [PERSON_NAME] Av…" at bounding box center [88, 165] width 135 height 288
click at [123, 31] on div "Status No active tasks You are ready to start receiving tasks. [PERSON_NAME] Av…" at bounding box center [88, 165] width 135 height 288
drag, startPoint x: 83, startPoint y: 47, endPoint x: 79, endPoint y: 53, distance: 6.9
click at [83, 50] on div "Status No active tasks You are ready to start receiving tasks. [PERSON_NAME] Av…" at bounding box center [88, 165] width 135 height 288
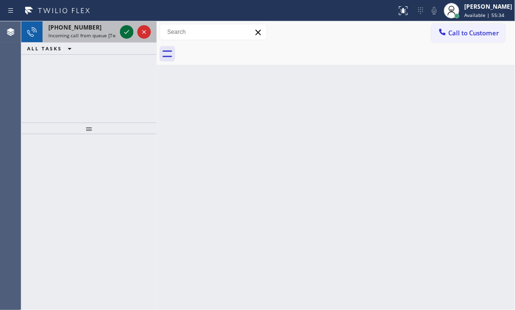
click at [130, 34] on icon at bounding box center [127, 32] width 12 height 12
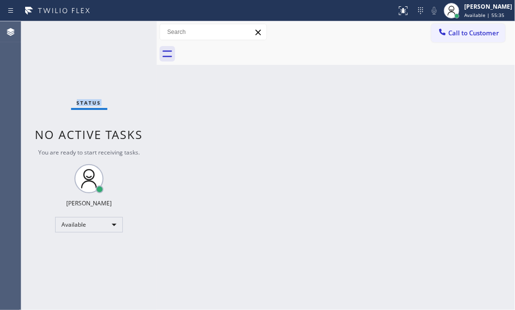
click at [130, 35] on div "Status No active tasks You are ready to start receiving tasks. [PERSON_NAME] Av…" at bounding box center [88, 165] width 135 height 288
click at [129, 35] on div "Status No active tasks You are ready to start receiving tasks. [PERSON_NAME] Av…" at bounding box center [88, 165] width 135 height 288
click at [142, 88] on div "Status No active tasks You are ready to start receiving tasks. [PERSON_NAME] Av…" at bounding box center [88, 165] width 135 height 288
click at [398, 10] on icon at bounding box center [404, 11] width 12 height 12
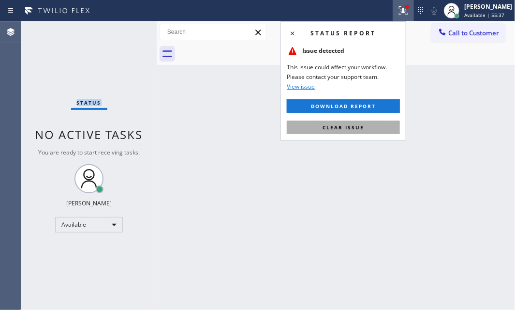
click at [346, 131] on button "Clear issue" at bounding box center [343, 127] width 113 height 14
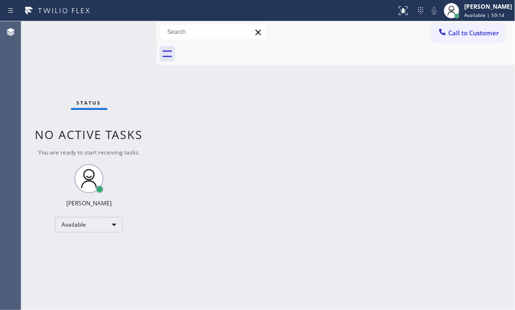
click at [120, 31] on div "Status No active tasks You are ready to start receiving tasks. [PERSON_NAME] Av…" at bounding box center [88, 165] width 135 height 288
click at [120, 32] on div "Status No active tasks You are ready to start receiving tasks. [PERSON_NAME] Av…" at bounding box center [88, 165] width 135 height 288
click at [125, 34] on div "Status No active tasks You are ready to start receiving tasks. [PERSON_NAME] Av…" at bounding box center [88, 165] width 135 height 288
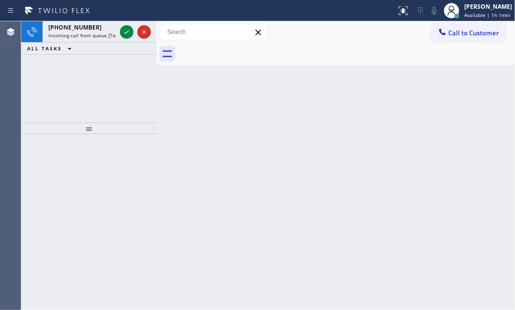
click at [125, 37] on icon at bounding box center [127, 32] width 12 height 12
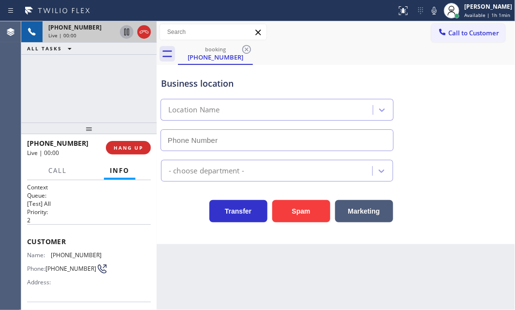
type input "[PHONE_NUMBER]"
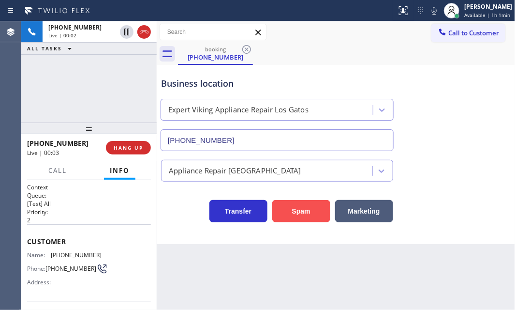
click at [310, 208] on button "Spam" at bounding box center [301, 211] width 58 height 22
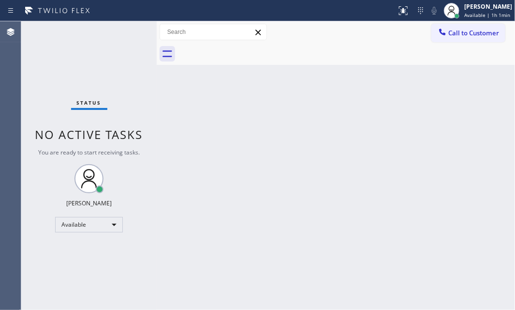
click at [120, 30] on div "Status No active tasks You are ready to start receiving tasks. [PERSON_NAME] Av…" at bounding box center [88, 165] width 135 height 288
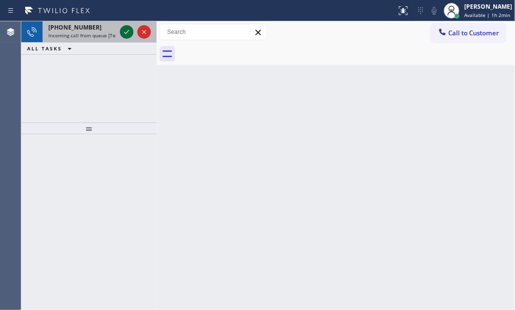
click at [120, 30] on div at bounding box center [127, 32] width 14 height 12
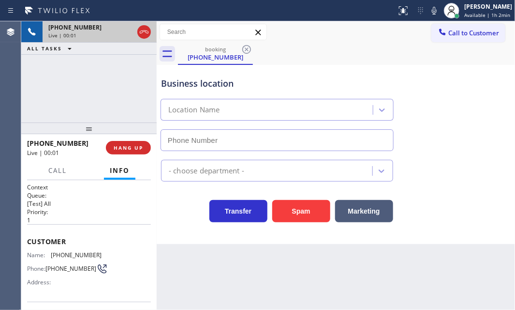
type input "[PHONE_NUMBER]"
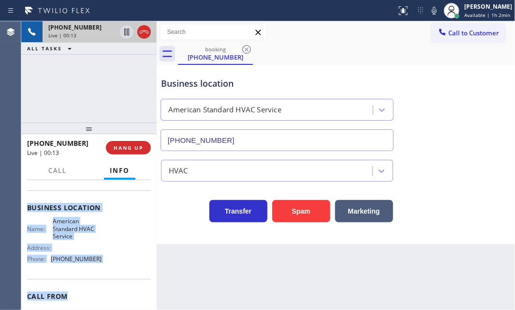
scroll to position [132, 0]
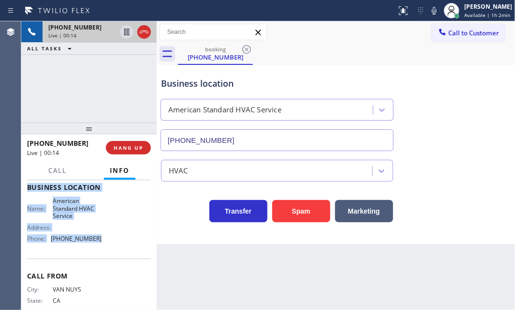
drag, startPoint x: 27, startPoint y: 236, endPoint x: 108, endPoint y: 253, distance: 82.7
click at [108, 253] on div "Context Queue: [Test] All Priority: 1 Customer Name: [PHONE_NUMBER] Phone: [PHO…" at bounding box center [89, 191] width 124 height 280
copy div "Customer Name: [PHONE_NUMBER] Phone: [PHONE_NUMBER] Address: Business location …"
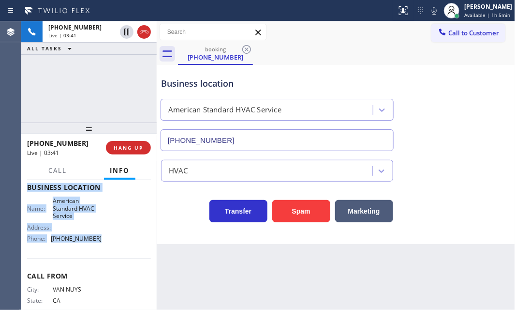
drag, startPoint x: 128, startPoint y: 30, endPoint x: 357, endPoint y: 70, distance: 233.1
click at [129, 30] on icon at bounding box center [127, 32] width 12 height 12
drag, startPoint x: 127, startPoint y: 29, endPoint x: 158, endPoint y: 38, distance: 32.6
click at [127, 29] on icon at bounding box center [127, 32] width 12 height 12
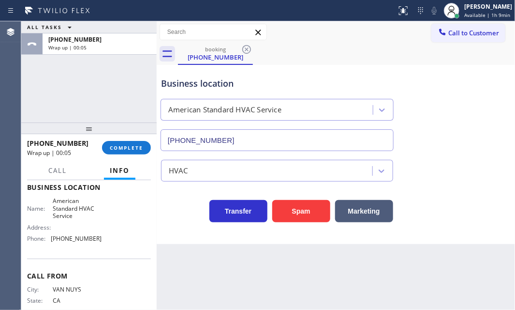
click at [63, 91] on div "ALL TASKS ALL TASKS ACTIVE TASKS TASKS IN WRAP UP [PHONE_NUMBER] Wrap up | 00:05" at bounding box center [88, 71] width 135 height 101
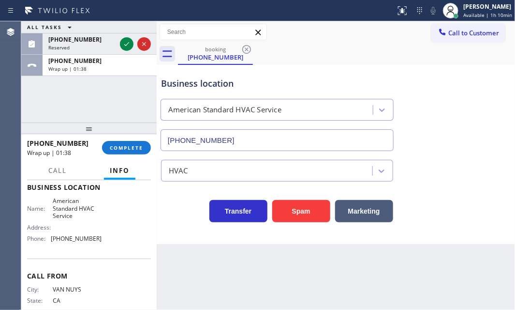
drag, startPoint x: 127, startPoint y: 42, endPoint x: 221, endPoint y: 85, distance: 103.5
click at [128, 43] on icon at bounding box center [127, 44] width 12 height 12
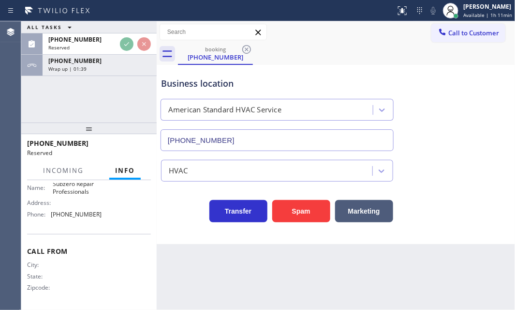
scroll to position [155, 0]
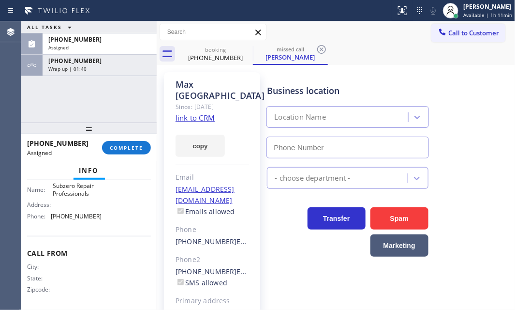
type input "[PHONE_NUMBER]"
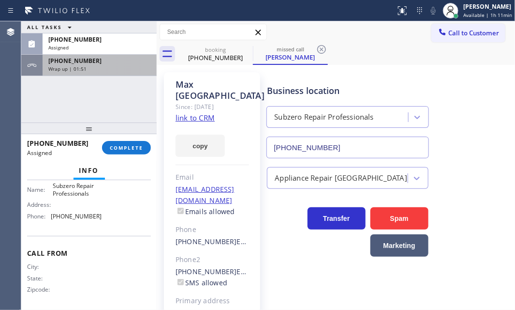
click at [96, 62] on div "[PHONE_NUMBER]" at bounding box center [99, 61] width 103 height 8
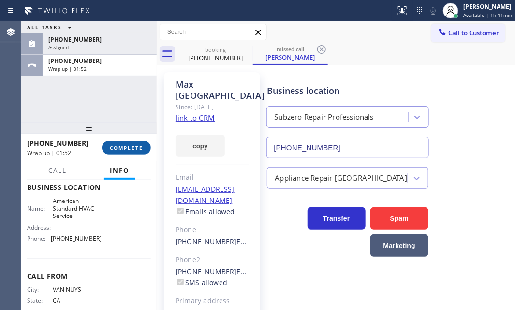
click at [131, 145] on span "COMPLETE" at bounding box center [126, 147] width 33 height 7
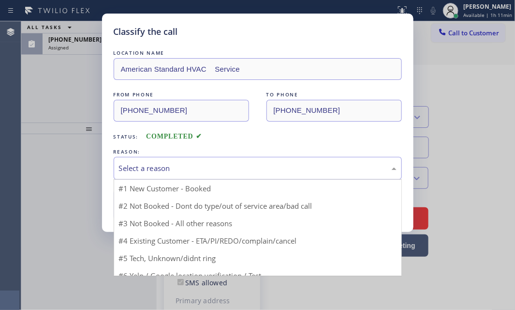
click at [180, 158] on div "Select a reason" at bounding box center [258, 168] width 288 height 23
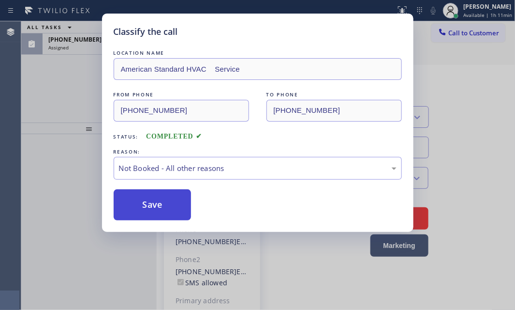
drag, startPoint x: 142, startPoint y: 199, endPoint x: 140, endPoint y: 189, distance: 10.7
click at [142, 199] on button "Save" at bounding box center [153, 204] width 78 height 31
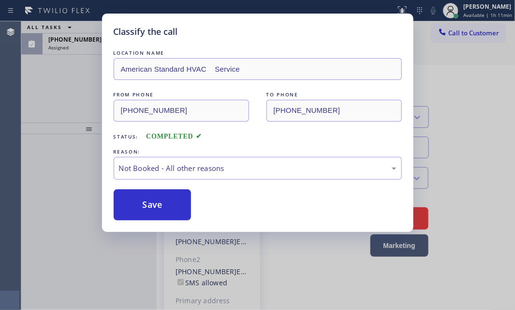
click at [82, 43] on div "Classify the call LOCATION NAME American Standard HVAC Service FROM PHONE [PHON…" at bounding box center [257, 155] width 515 height 310
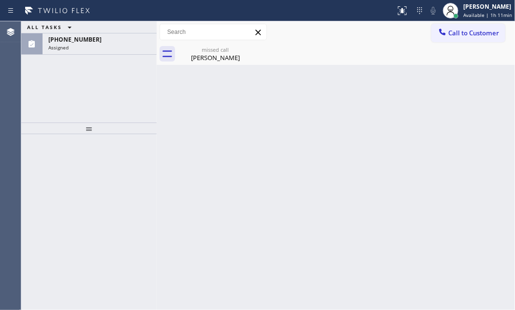
click at [87, 45] on div "Assigned" at bounding box center [99, 47] width 103 height 7
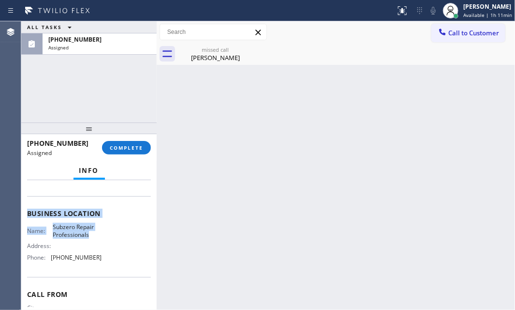
scroll to position [130, 0]
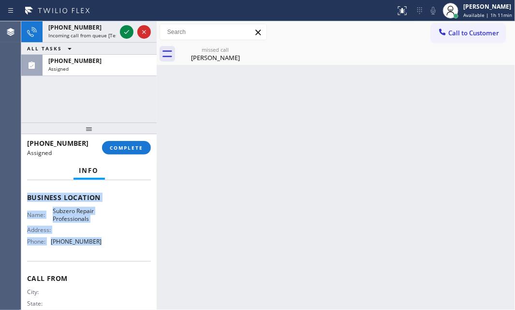
drag, startPoint x: 27, startPoint y: 205, endPoint x: 98, endPoint y: 261, distance: 90.9
click at [98, 261] on div "Context Queue: Appliance Repair High End Priority: 0 Task Age: Customer Name: M…" at bounding box center [89, 193] width 124 height 280
copy div "Customer Name: Max Udine Phone: [PHONE_NUMBER] Address: [STREET_ADDRESS] Busine…"
click at [126, 146] on span "COMPLETE" at bounding box center [126, 147] width 33 height 7
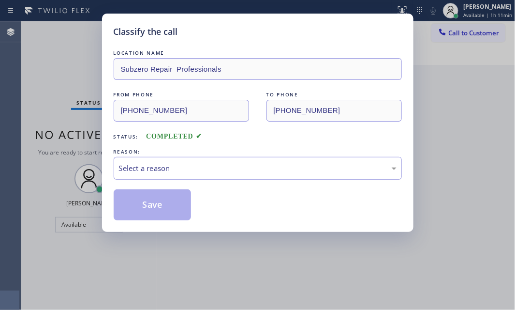
click at [184, 166] on div "Select a reason" at bounding box center [258, 167] width 278 height 11
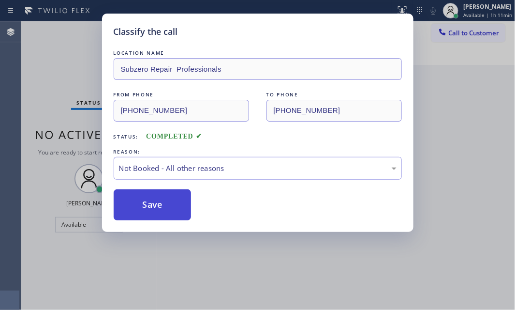
drag, startPoint x: 165, startPoint y: 206, endPoint x: 152, endPoint y: 207, distance: 12.6
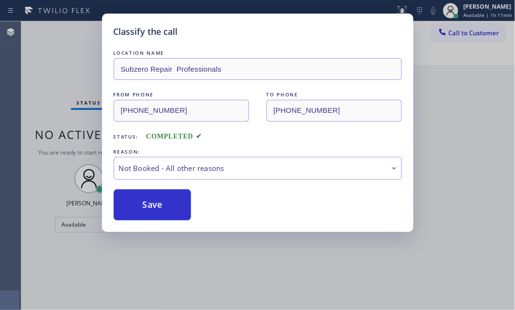
drag, startPoint x: 152, startPoint y: 207, endPoint x: 370, endPoint y: 206, distance: 218.1
click at [156, 207] on button "Save" at bounding box center [153, 204] width 78 height 31
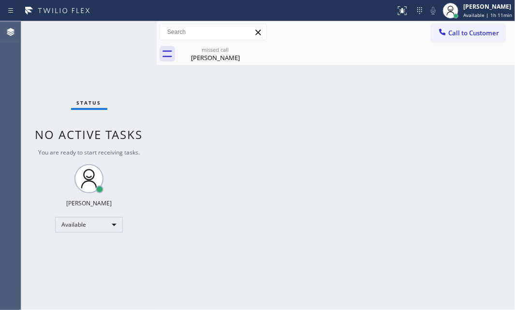
drag, startPoint x: 212, startPoint y: 54, endPoint x: 226, endPoint y: 60, distance: 15.2
click at [212, 54] on div "[PERSON_NAME]" at bounding box center [215, 57] width 73 height 9
drag, startPoint x: 367, startPoint y: 92, endPoint x: 368, endPoint y: 97, distance: 4.9
click at [369, 96] on div "Back to Dashboard Change Sender ID Customers Technicians Select a contact Outbo…" at bounding box center [336, 165] width 358 height 288
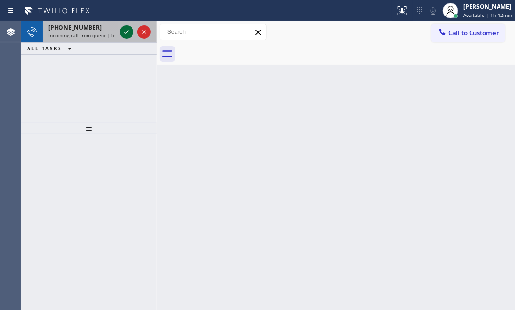
drag, startPoint x: 121, startPoint y: 30, endPoint x: 127, endPoint y: 34, distance: 6.3
click at [123, 31] on icon at bounding box center [127, 32] width 12 height 12
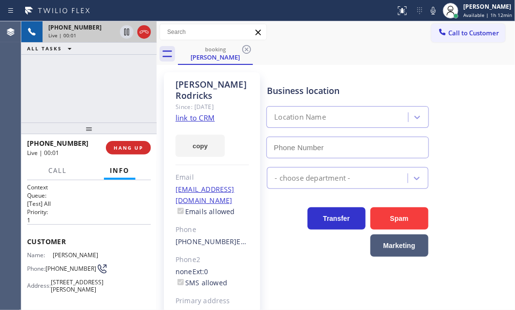
type input "[PHONE_NUMBER]"
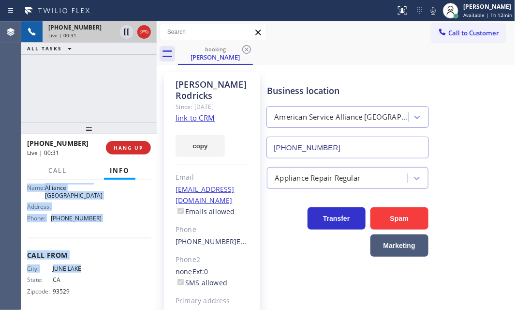
scroll to position [173, 0]
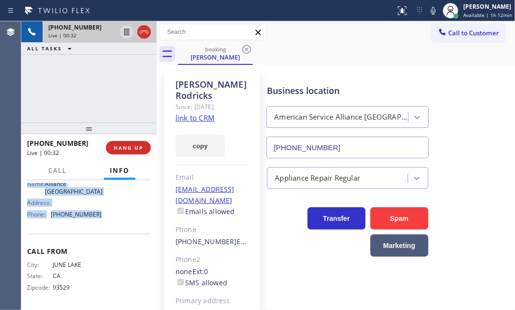
drag, startPoint x: 23, startPoint y: 233, endPoint x: 111, endPoint y: 222, distance: 88.2
click at [111, 222] on div "Context Queue: [Test] All Priority: 1 Customer Name: [PERSON_NAME] Phone: [PHON…" at bounding box center [88, 245] width 135 height 130
copy div "Customer Name: [PERSON_NAME] Phone: [PHONE_NUMBER] Address: [STREET_ADDRESS][PE…"
click at [122, 29] on icon at bounding box center [127, 32] width 12 height 12
click at [127, 34] on icon at bounding box center [126, 32] width 7 height 7
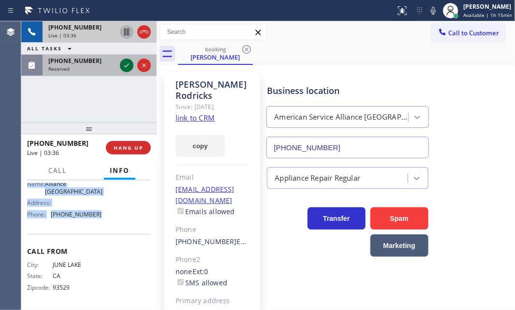
click at [125, 67] on icon at bounding box center [127, 65] width 12 height 12
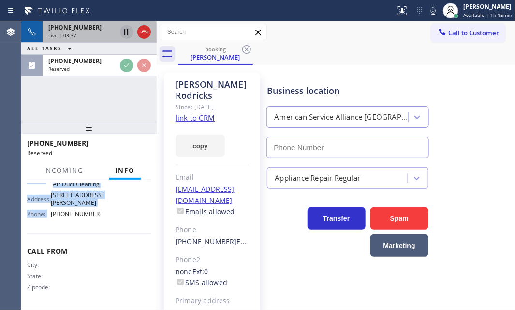
click at [98, 34] on div "Live | 03:37" at bounding box center [82, 35] width 68 height 7
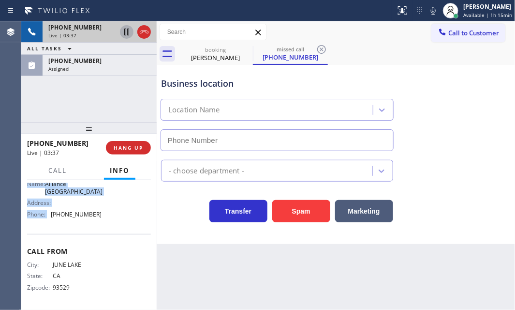
scroll to position [173, 0]
type input "[PHONE_NUMBER]"
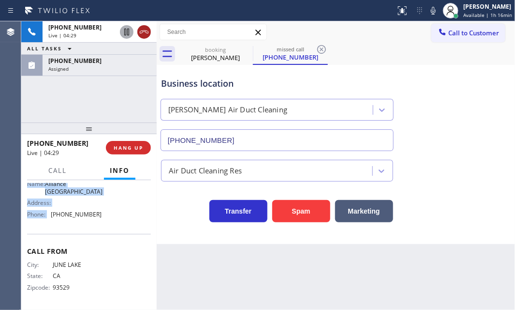
click at [148, 36] on icon at bounding box center [144, 32] width 12 height 12
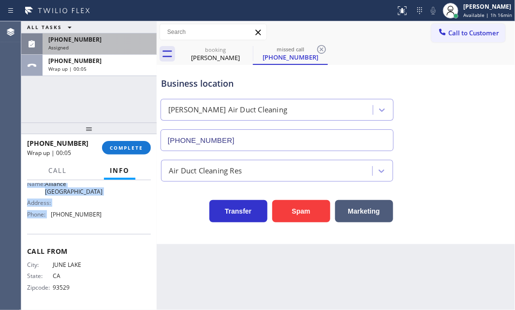
click at [105, 41] on div "[PHONE_NUMBER]" at bounding box center [99, 39] width 103 height 8
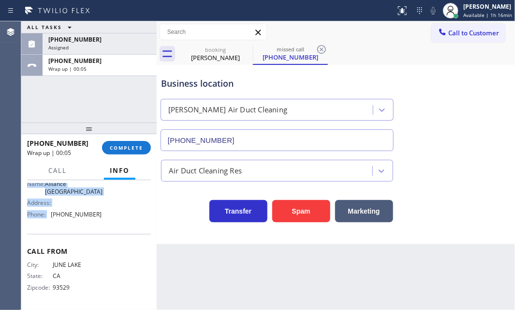
scroll to position [174, 0]
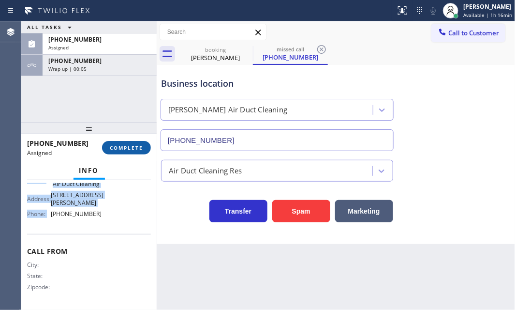
click at [137, 150] on span "COMPLETE" at bounding box center [126, 147] width 33 height 7
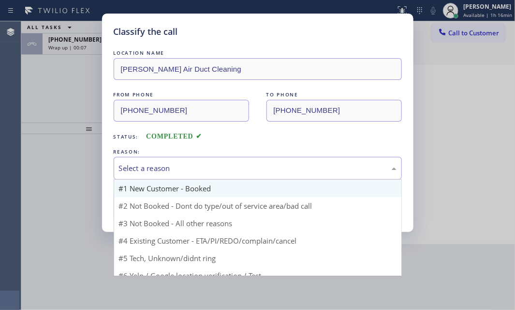
drag, startPoint x: 248, startPoint y: 173, endPoint x: 212, endPoint y: 182, distance: 37.4
click at [247, 173] on div "Select a reason" at bounding box center [258, 168] width 288 height 23
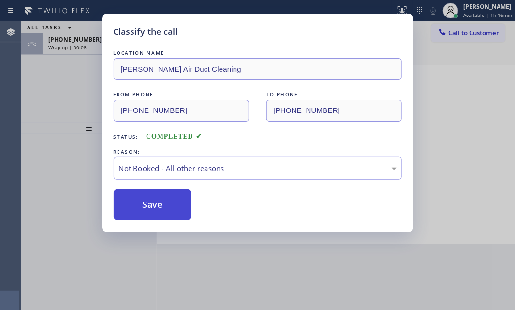
click at [150, 204] on button "Save" at bounding box center [153, 204] width 78 height 31
type input "[PHONE_NUMBER]"
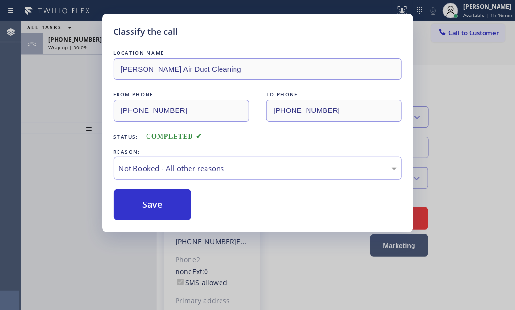
click at [86, 48] on div "Classify the call LOCATION NAME [PERSON_NAME] Air Duct Cleaning FROM PHONE [PHO…" at bounding box center [257, 155] width 515 height 310
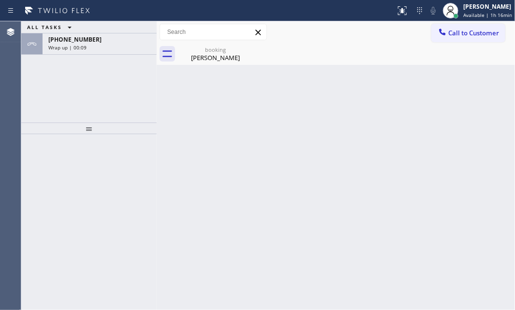
drag, startPoint x: 102, startPoint y: 46, endPoint x: 124, endPoint y: 102, distance: 59.9
click at [102, 48] on div "Wrap up | 00:09" at bounding box center [99, 47] width 103 height 7
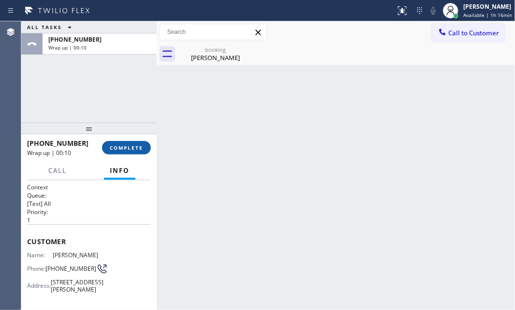
click at [129, 141] on button "COMPLETE" at bounding box center [126, 148] width 49 height 14
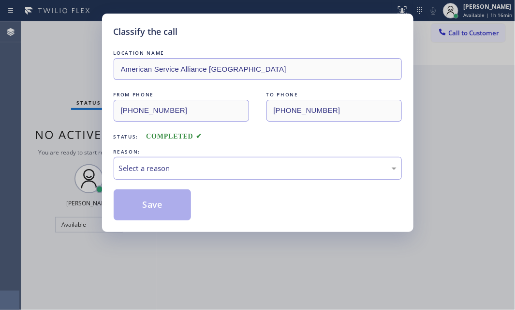
drag, startPoint x: 202, startPoint y: 167, endPoint x: 201, endPoint y: 173, distance: 5.9
click at [202, 169] on div "Select a reason" at bounding box center [258, 167] width 278 height 11
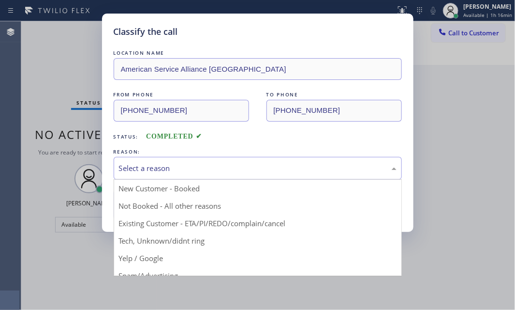
drag, startPoint x: 151, startPoint y: 222, endPoint x: 149, endPoint y: 216, distance: 6.3
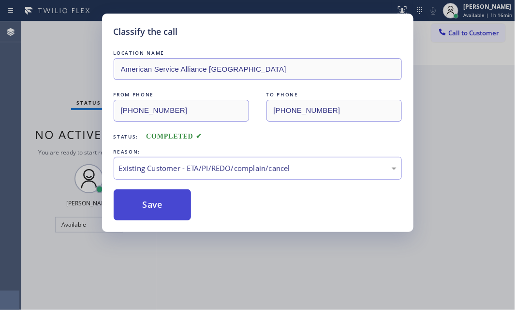
drag, startPoint x: 148, startPoint y: 205, endPoint x: 160, endPoint y: 202, distance: 11.5
click at [150, 204] on button "Save" at bounding box center [153, 204] width 78 height 31
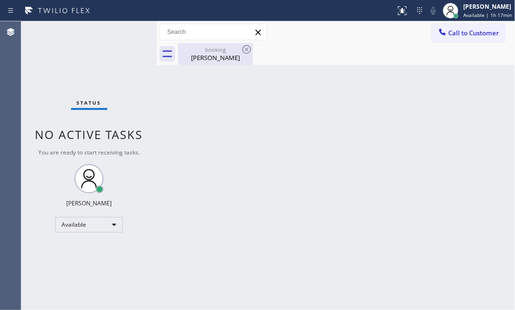
drag, startPoint x: 103, startPoint y: 27, endPoint x: 191, endPoint y: 48, distance: 90.4
click at [105, 29] on div "Status No active tasks You are ready to start receiving tasks. [PERSON_NAME] Av…" at bounding box center [88, 165] width 135 height 288
click at [220, 53] on div "[PERSON_NAME]" at bounding box center [215, 57] width 73 height 9
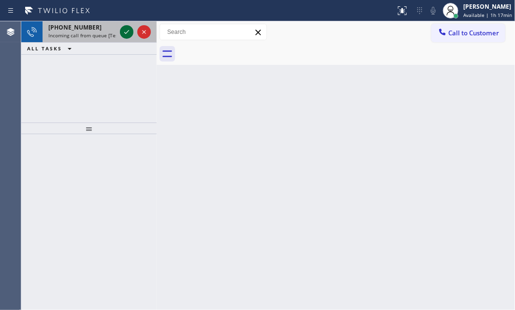
click at [127, 29] on icon at bounding box center [127, 32] width 12 height 12
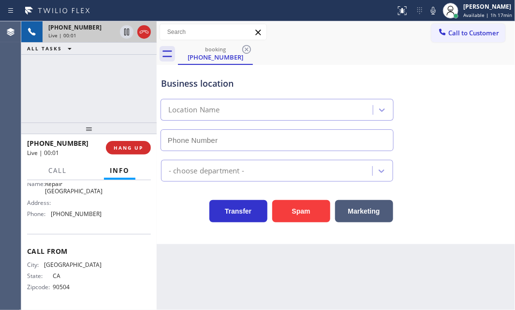
scroll to position [114, 0]
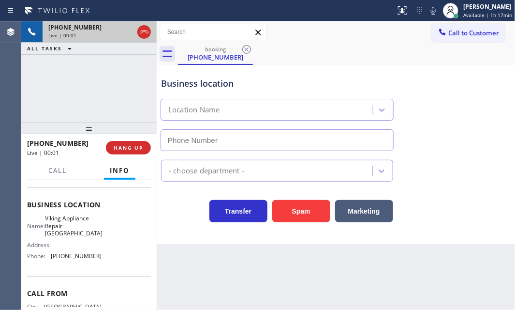
type input "[PHONE_NUMBER]"
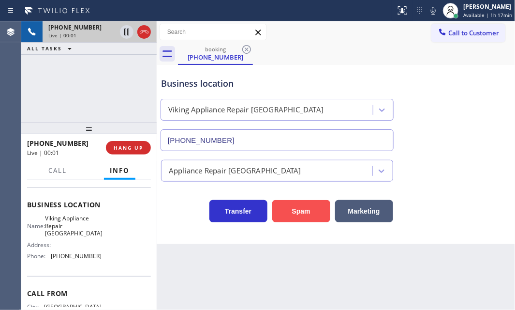
click at [292, 212] on button "Spam" at bounding box center [301, 211] width 58 height 22
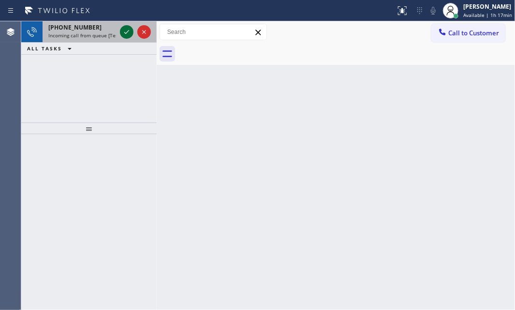
click at [127, 31] on icon at bounding box center [127, 32] width 12 height 12
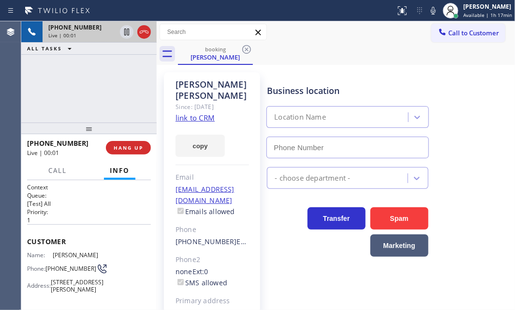
scroll to position [132, 0]
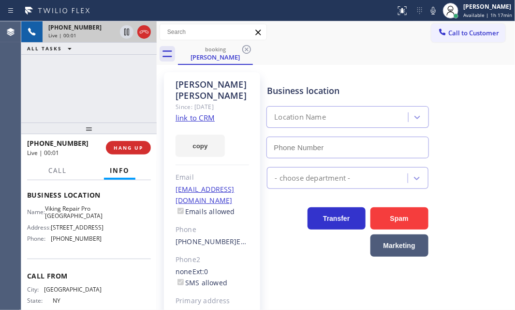
type input "[PHONE_NUMBER]"
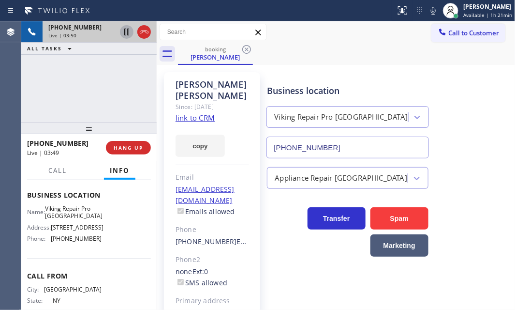
click at [126, 32] on icon at bounding box center [127, 32] width 12 height 12
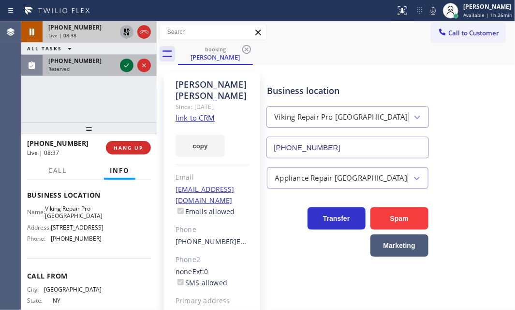
click at [120, 67] on div at bounding box center [127, 65] width 14 height 12
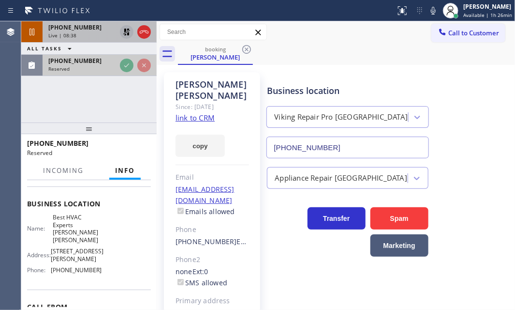
scroll to position [147, 0]
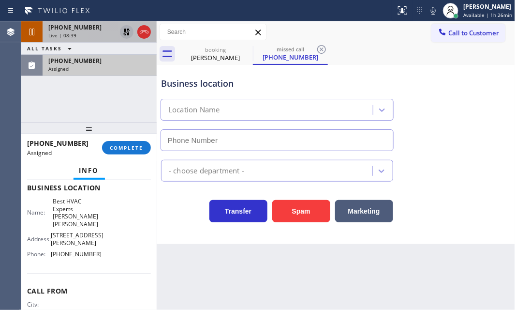
type input "[PHONE_NUMBER]"
click at [125, 31] on icon at bounding box center [126, 32] width 7 height 7
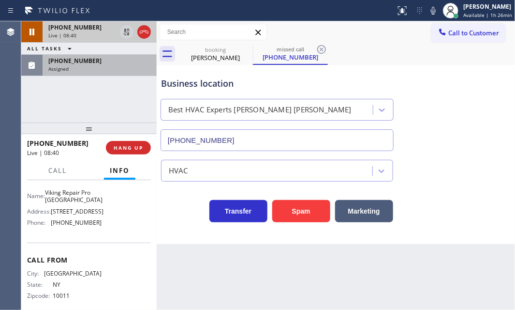
scroll to position [132, 0]
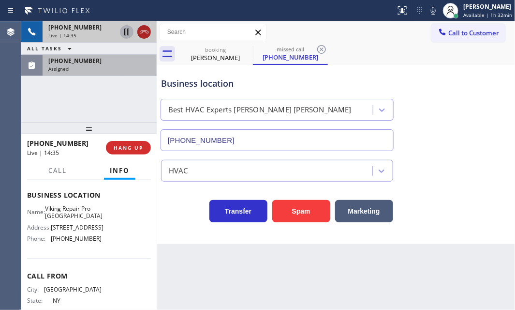
click at [143, 31] on icon at bounding box center [144, 32] width 12 height 12
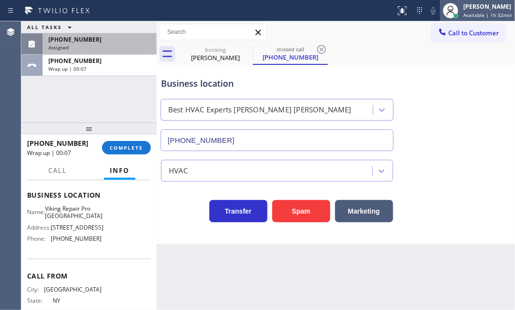
drag, startPoint x: 460, startPoint y: 10, endPoint x: 454, endPoint y: 19, distance: 10.7
click at [463, 10] on div "[PERSON_NAME]" at bounding box center [487, 6] width 49 height 8
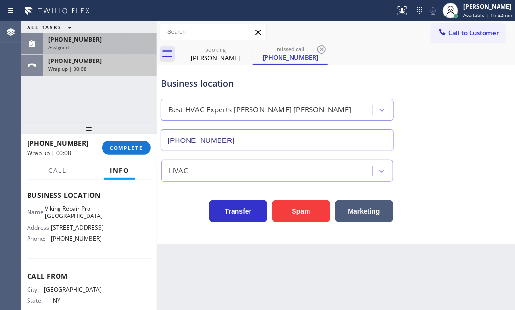
click at [115, 70] on div "Wrap up | 00:08" at bounding box center [99, 68] width 103 height 7
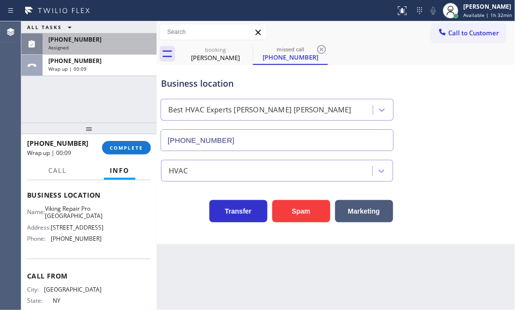
click at [103, 41] on div "[PHONE_NUMBER]" at bounding box center [99, 39] width 103 height 8
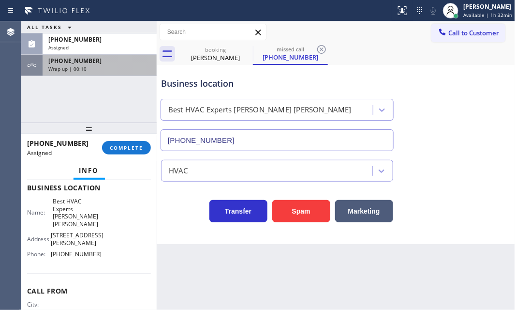
click at [110, 70] on div "Wrap up | 00:10" at bounding box center [99, 68] width 103 height 7
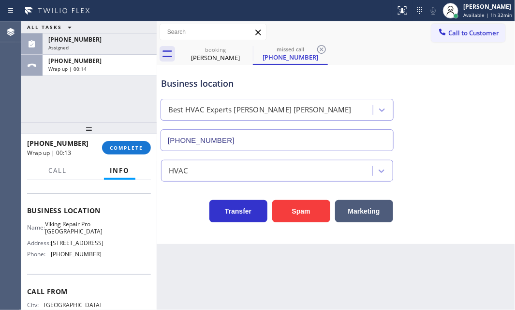
scroll to position [48, 0]
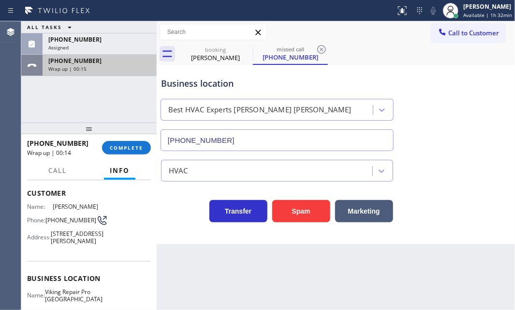
click at [107, 71] on div "Wrap up | 00:15" at bounding box center [99, 68] width 103 height 7
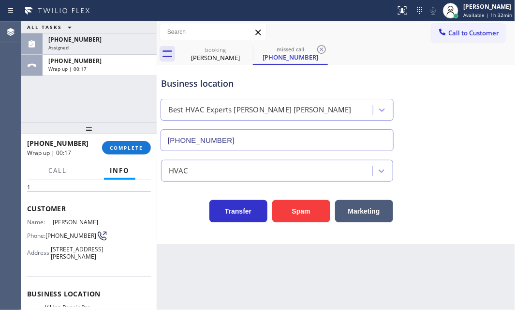
scroll to position [132, 0]
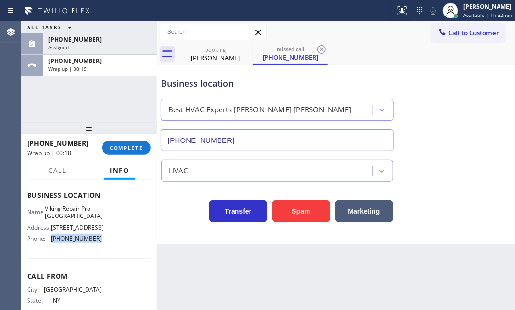
drag, startPoint x: 95, startPoint y: 252, endPoint x: 115, endPoint y: 256, distance: 19.6
click at [48, 242] on div "Phone: [PHONE_NUMBER]" at bounding box center [64, 238] width 74 height 7
copy div "[PHONE_NUMBER]"
click at [450, 34] on span "Call to Customer" at bounding box center [473, 33] width 51 height 9
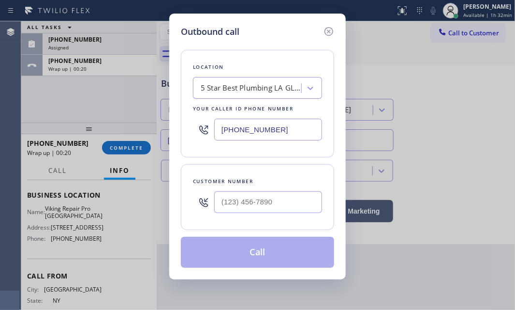
click at [291, 123] on input "[PHONE_NUMBER]" at bounding box center [268, 129] width 108 height 22
paste input "650) 677-1545"
type input "[PHONE_NUMBER]"
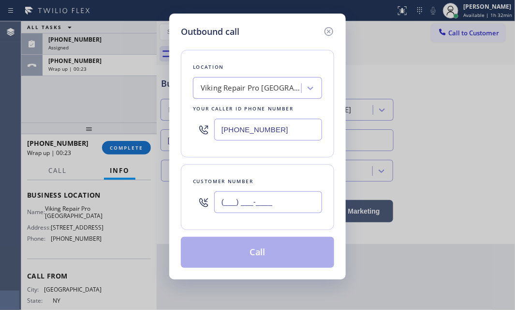
click at [241, 201] on input "(___) ___-____" at bounding box center [268, 202] width 108 height 22
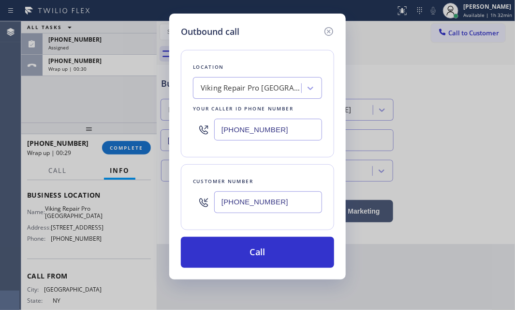
drag, startPoint x: 278, startPoint y: 204, endPoint x: 169, endPoint y: 204, distance: 109.3
click at [168, 204] on div "Outbound call Location Viking Repair Pro [GEOGRAPHIC_DATA] Your caller id phone…" at bounding box center [257, 155] width 515 height 310
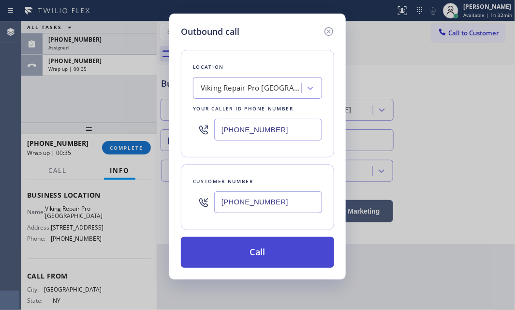
type input "[PHONE_NUMBER]"
click at [237, 246] on button "Call" at bounding box center [257, 251] width 153 height 31
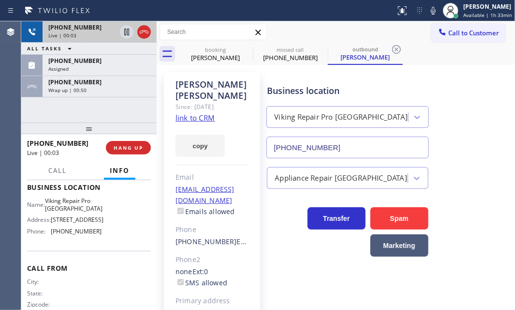
click at [98, 29] on div "[PHONE_NUMBER]" at bounding box center [82, 27] width 68 height 8
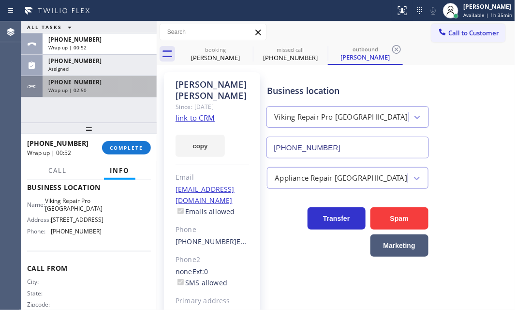
drag, startPoint x: 114, startPoint y: 83, endPoint x: 117, endPoint y: 92, distance: 9.2
click at [115, 82] on div "[PHONE_NUMBER]" at bounding box center [99, 82] width 103 height 8
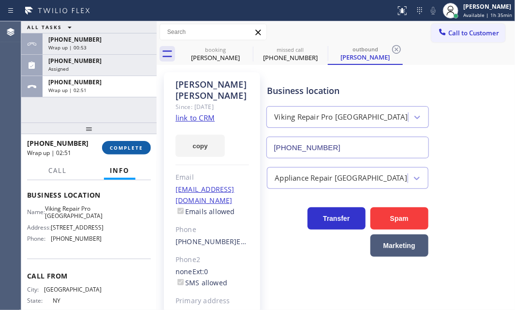
click at [139, 142] on button "COMPLETE" at bounding box center [126, 148] width 49 height 14
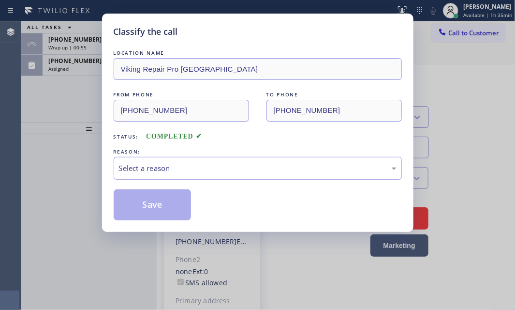
click at [198, 161] on div "Select a reason" at bounding box center [258, 168] width 288 height 23
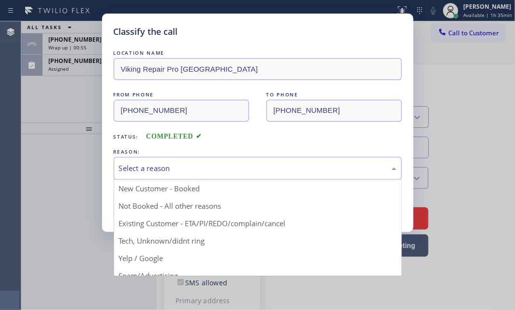
click at [198, 164] on div "Select a reason" at bounding box center [258, 167] width 278 height 11
click at [163, 174] on div "Select a reason" at bounding box center [258, 168] width 288 height 23
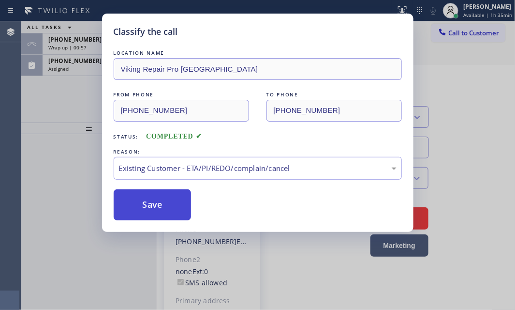
click at [147, 203] on button "Save" at bounding box center [153, 204] width 78 height 31
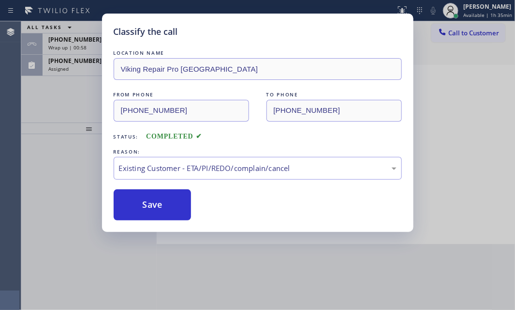
click at [79, 67] on div "Classify the call LOCATION NAME 5 Star Appliance Repair FROM PHONE [PHONE_NUMBE…" at bounding box center [268, 165] width 494 height 288
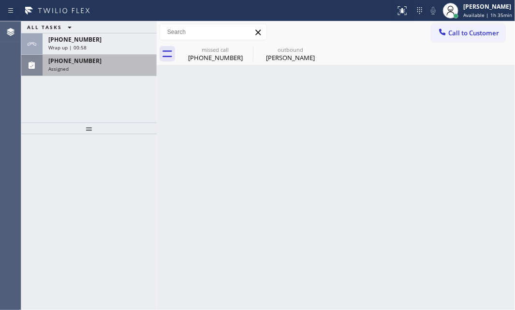
click at [79, 67] on div "Assigned" at bounding box center [99, 68] width 103 height 7
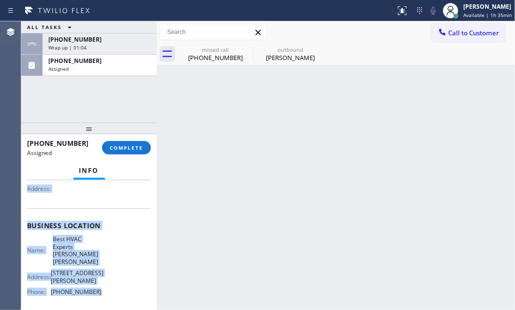
scroll to position [132, 0]
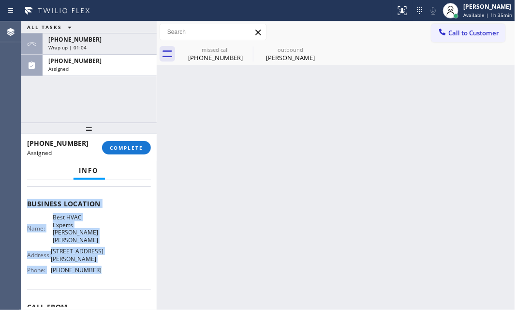
drag, startPoint x: 28, startPoint y: 251, endPoint x: 103, endPoint y: 279, distance: 80.9
click at [103, 279] on div "Context Queue: HVAC Priority: 0 Task Age: [DEMOGRAPHIC_DATA] minute(s) Customer…" at bounding box center [89, 206] width 124 height 311
copy div "Customer Name: [PHONE_NUMBER] Phone: [PHONE_NUMBER] Address: Business location …"
click at [129, 146] on span "COMPLETE" at bounding box center [126, 147] width 33 height 7
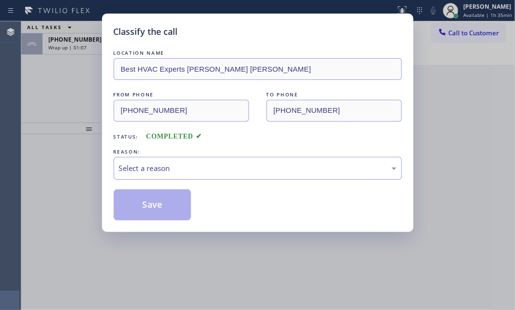
click at [202, 168] on div "Select a reason" at bounding box center [258, 167] width 278 height 11
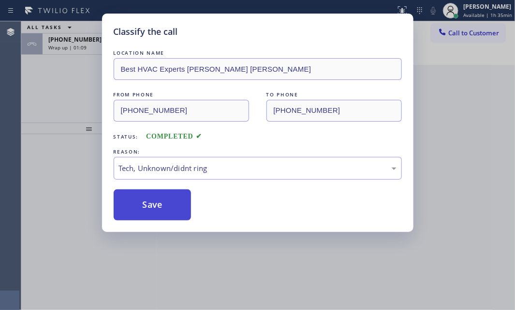
drag, startPoint x: 155, startPoint y: 241, endPoint x: 154, endPoint y: 211, distance: 30.0
click at [154, 201] on button "Save" at bounding box center [153, 204] width 78 height 31
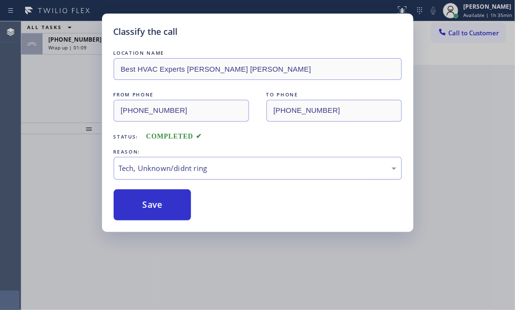
type input "[PHONE_NUMBER]"
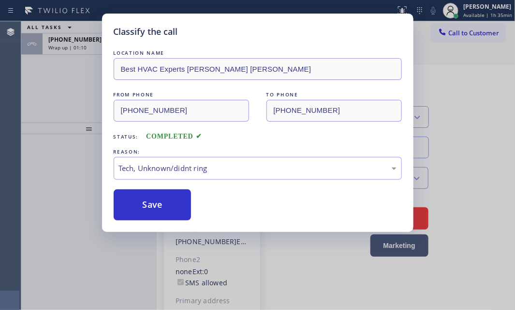
click at [81, 44] on div "Classify the call LOCATION NAME Best HVAC Experts [PERSON_NAME] [PERSON_NAME] F…" at bounding box center [257, 155] width 515 height 310
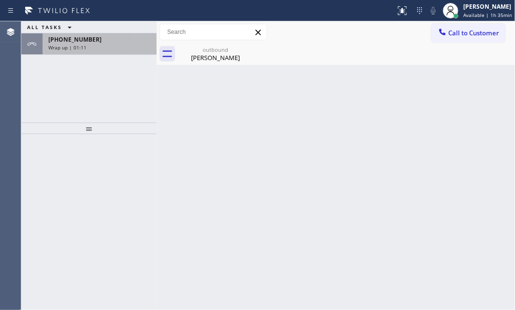
click at [102, 43] on div "[PHONE_NUMBER]" at bounding box center [99, 39] width 103 height 8
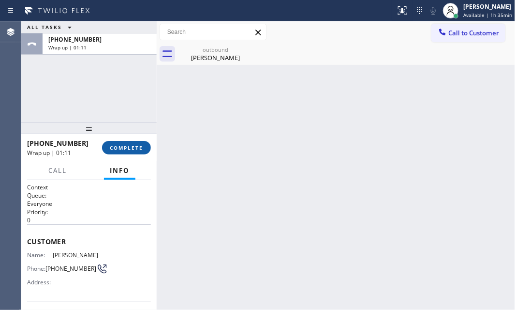
drag, startPoint x: 130, startPoint y: 143, endPoint x: 159, endPoint y: 165, distance: 36.6
click at [130, 143] on button "COMPLETE" at bounding box center [126, 148] width 49 height 14
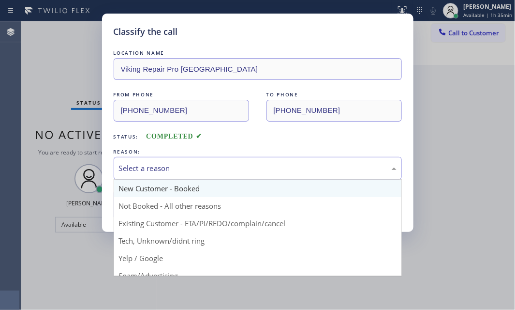
drag, startPoint x: 256, startPoint y: 165, endPoint x: 248, endPoint y: 193, distance: 28.8
click at [256, 166] on div "Select a reason" at bounding box center [258, 167] width 278 height 11
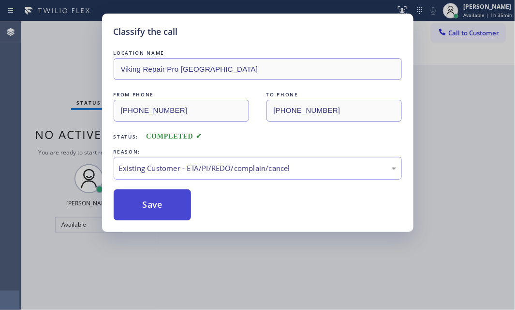
drag, startPoint x: 168, startPoint y: 206, endPoint x: 189, endPoint y: 213, distance: 21.9
click at [168, 206] on button "Save" at bounding box center [153, 204] width 78 height 31
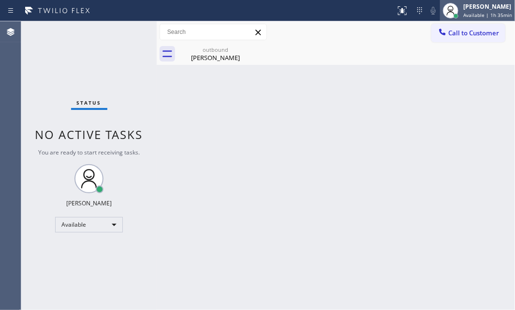
drag, startPoint x: 473, startPoint y: 11, endPoint x: 466, endPoint y: 38, distance: 28.2
click at [473, 12] on span "Available | 1h 35min" at bounding box center [487, 15] width 49 height 7
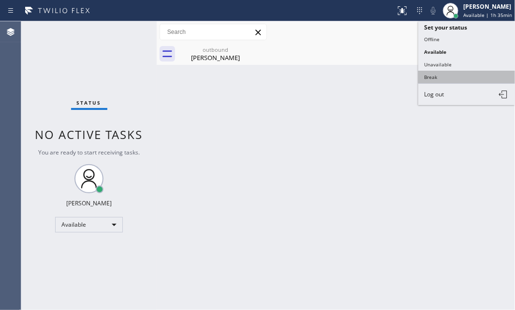
click at [451, 75] on button "Break" at bounding box center [466, 77] width 97 height 13
